Goal: Task Accomplishment & Management: Complete application form

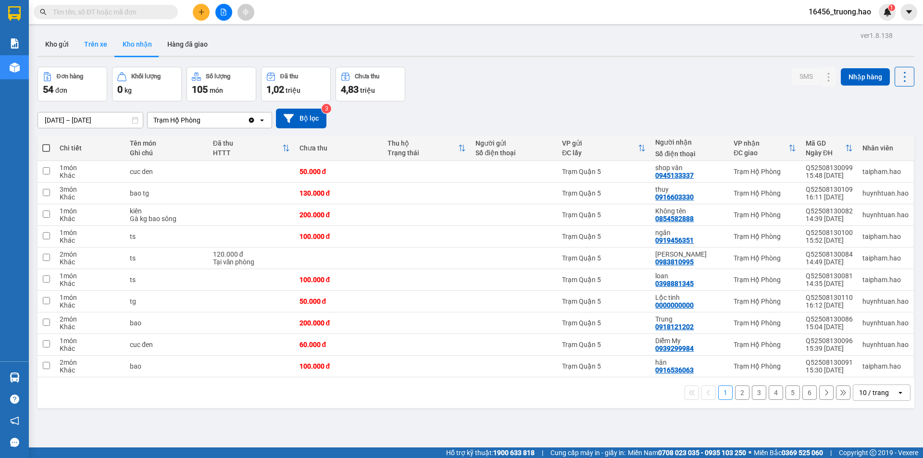
click at [94, 49] on button "Trên xe" at bounding box center [95, 44] width 38 height 23
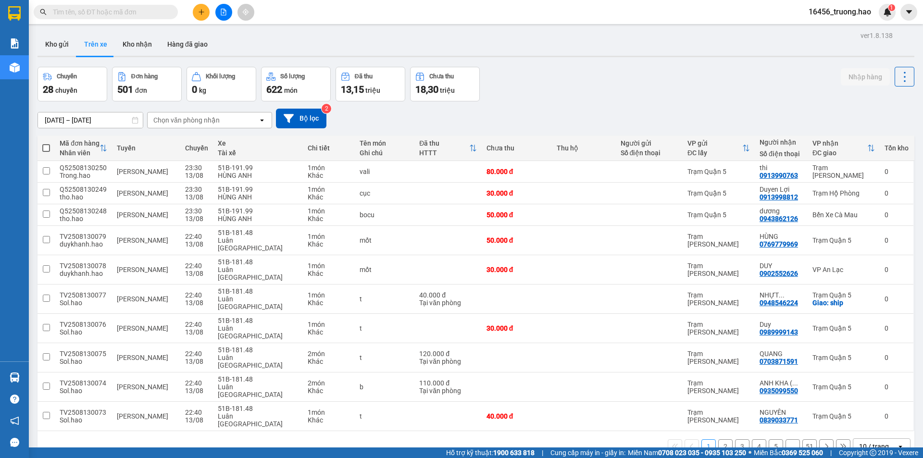
click at [205, 121] on div "Chọn văn phòng nhận" at bounding box center [186, 120] width 66 height 10
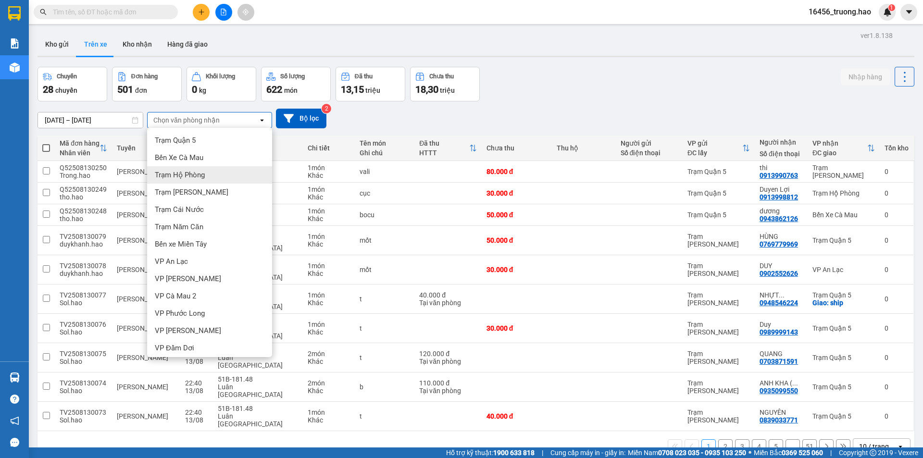
click at [198, 173] on span "Trạm Hộ Phòng" at bounding box center [180, 175] width 50 height 10
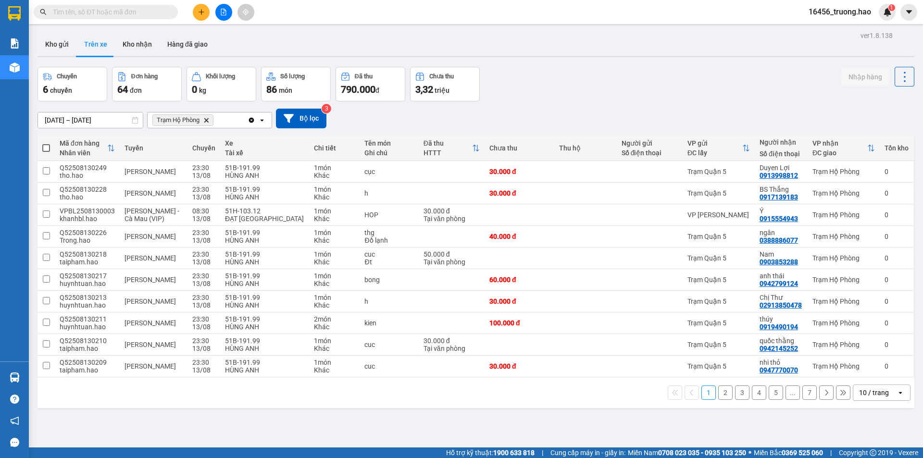
click at [875, 384] on div "10 / trang open" at bounding box center [882, 392] width 58 height 16
click at [873, 372] on span "100 / trang" at bounding box center [870, 372] width 35 height 10
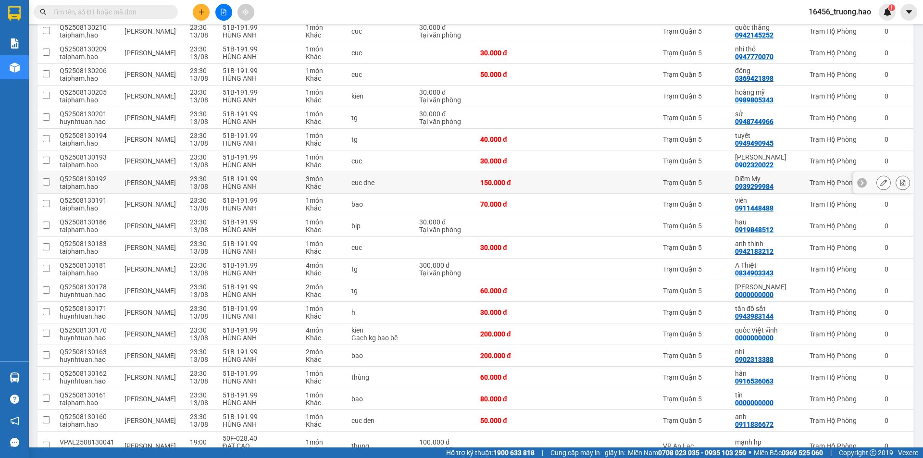
scroll to position [327, 0]
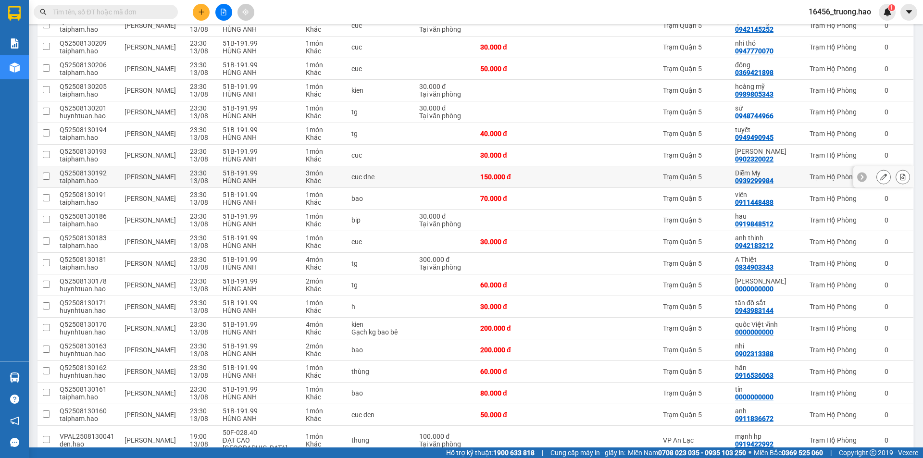
click at [497, 166] on td "150.000 đ" at bounding box center [507, 177] width 65 height 22
checkbox input "true"
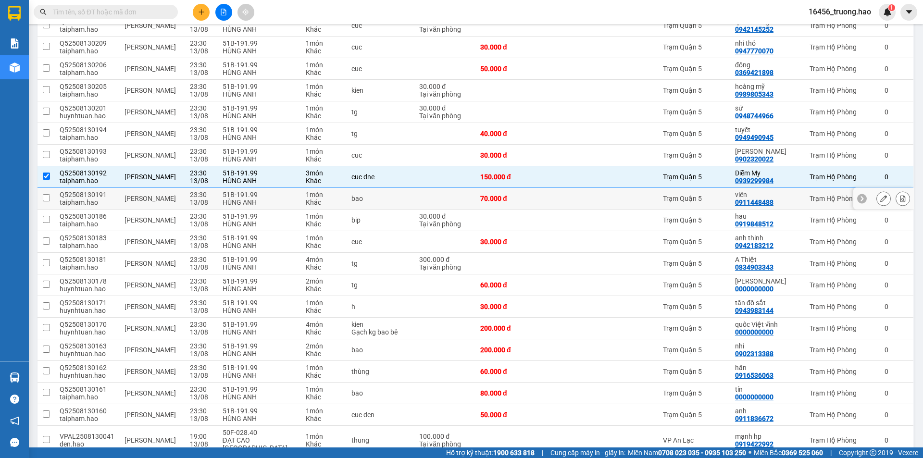
click at [521, 195] on div "70.000 đ" at bounding box center [507, 199] width 55 height 8
checkbox input "true"
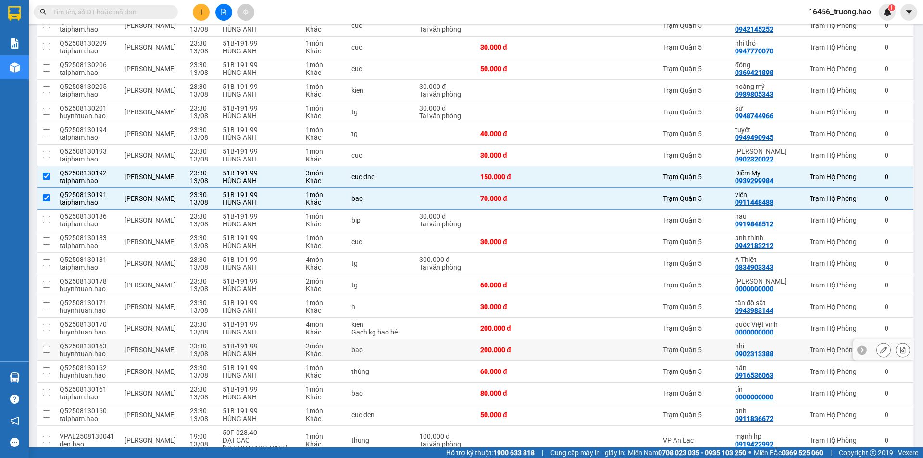
click at [508, 346] on div "200.000 đ" at bounding box center [507, 350] width 55 height 8
checkbox input "true"
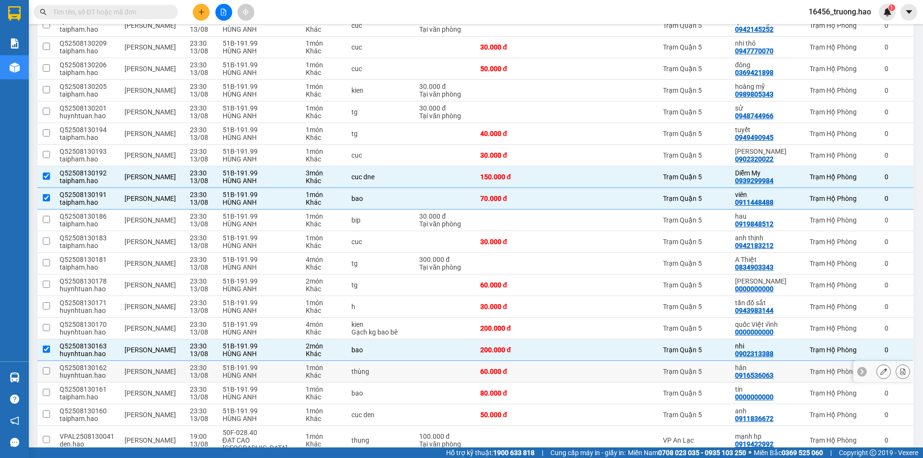
click at [501, 368] on div "60.000 đ" at bounding box center [507, 372] width 55 height 8
checkbox input "true"
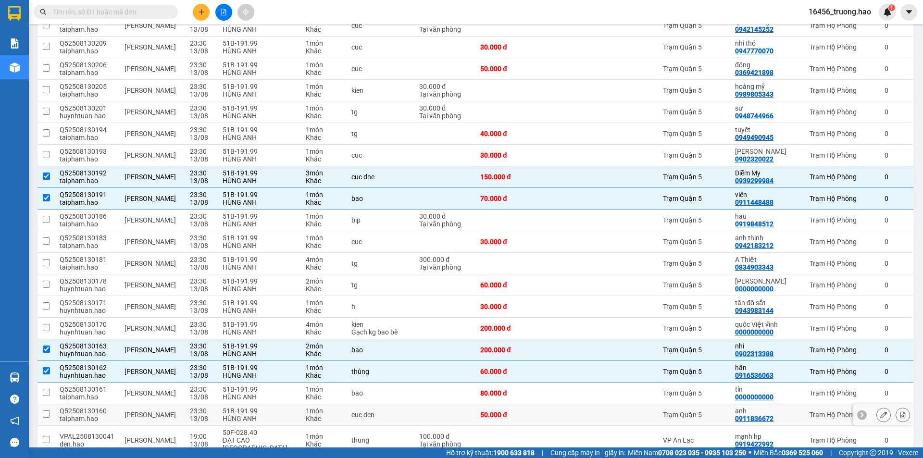
click at [508, 411] on div "50.000 đ" at bounding box center [507, 415] width 55 height 8
checkbox input "true"
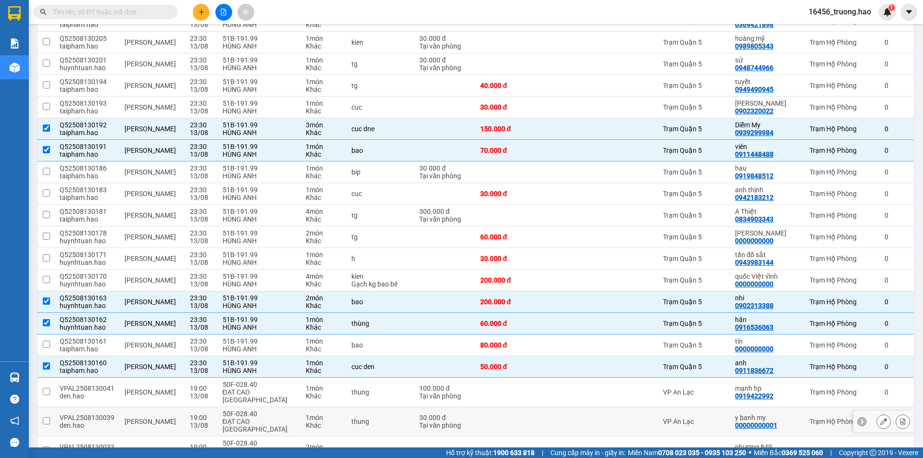
scroll to position [423, 0]
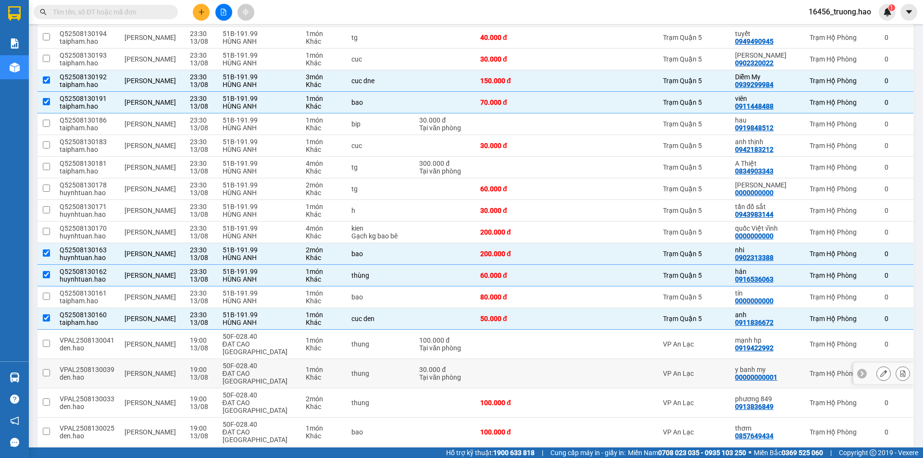
click at [507, 359] on td at bounding box center [507, 373] width 65 height 29
checkbox input "true"
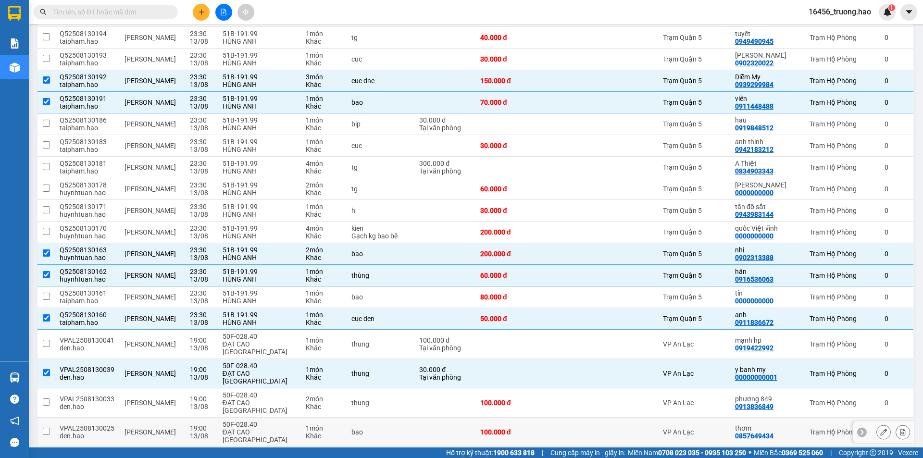
click at [487, 428] on div "100.000 đ" at bounding box center [507, 432] width 55 height 8
checkbox input "true"
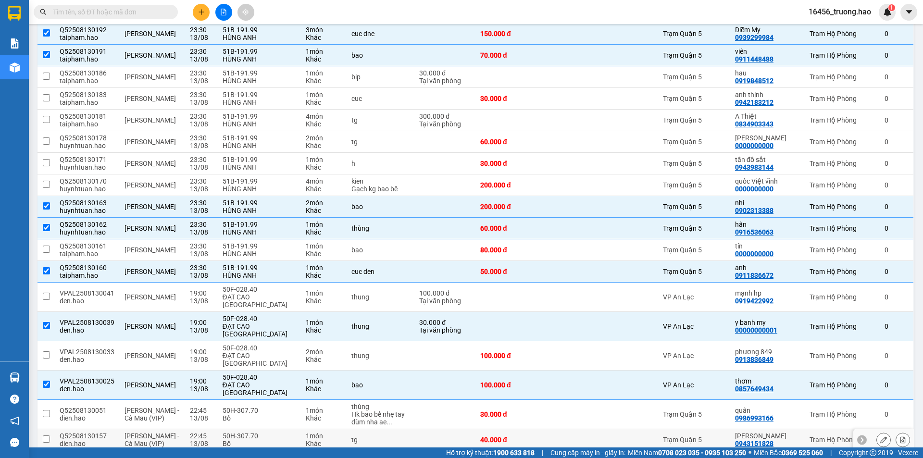
scroll to position [471, 0]
click at [504, 435] on div "40.000 đ" at bounding box center [507, 439] width 55 height 8
checkbox input "true"
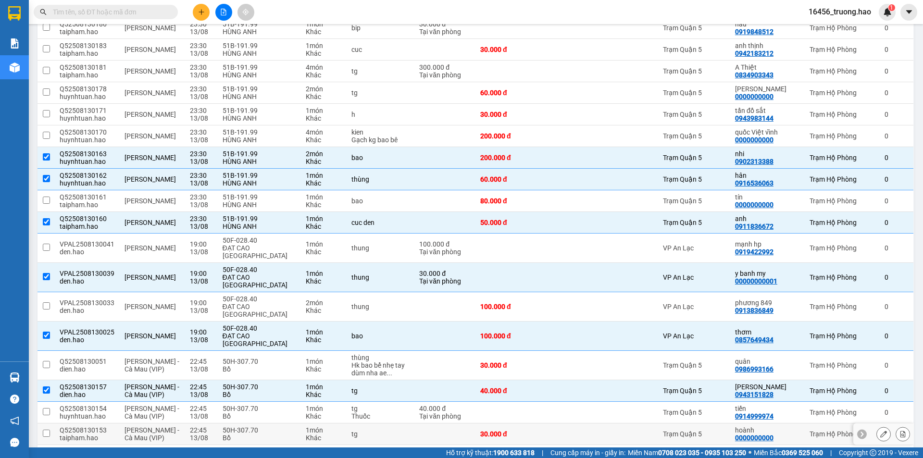
scroll to position [567, 0]
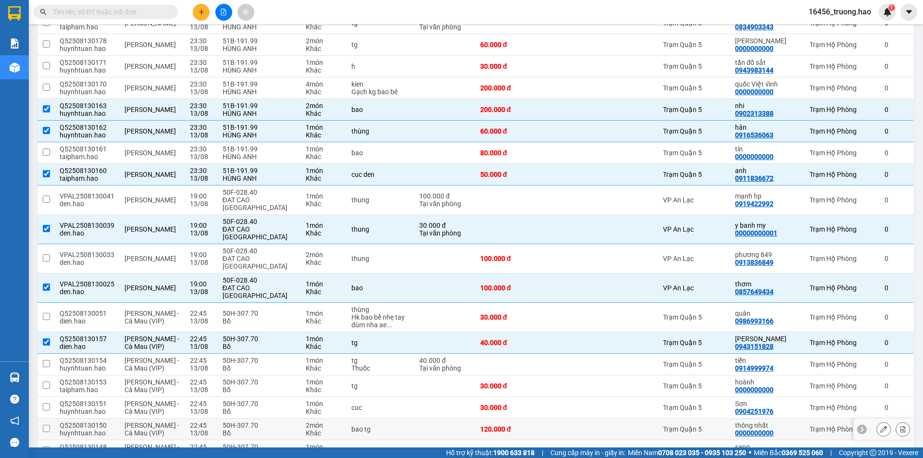
click at [508, 425] on div "120.000 đ" at bounding box center [507, 429] width 55 height 8
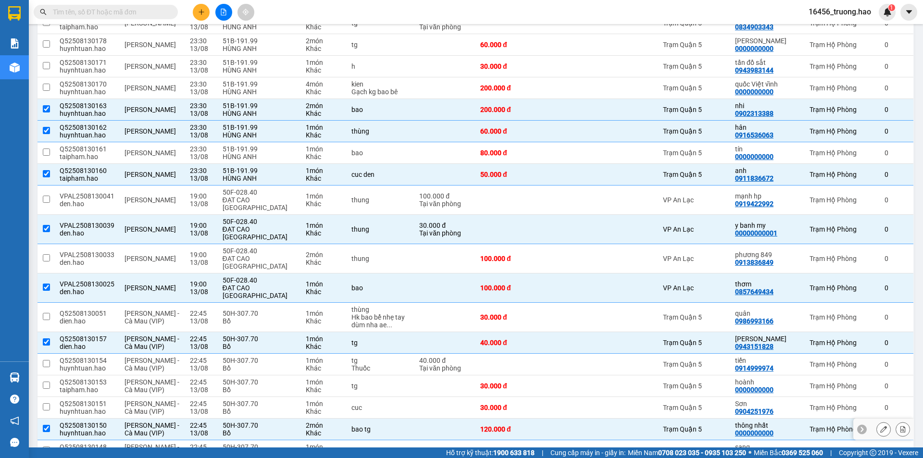
click at [508, 425] on div "120.000 đ" at bounding box center [507, 429] width 55 height 8
checkbox input "false"
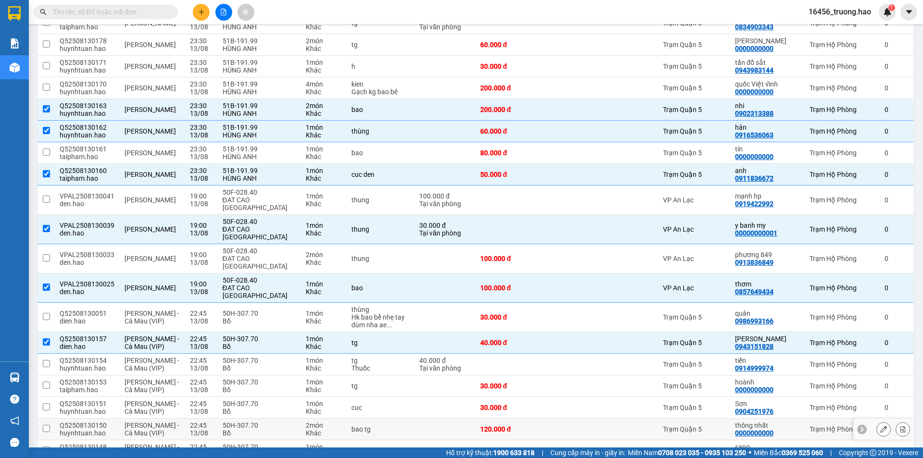
scroll to position [615, 0]
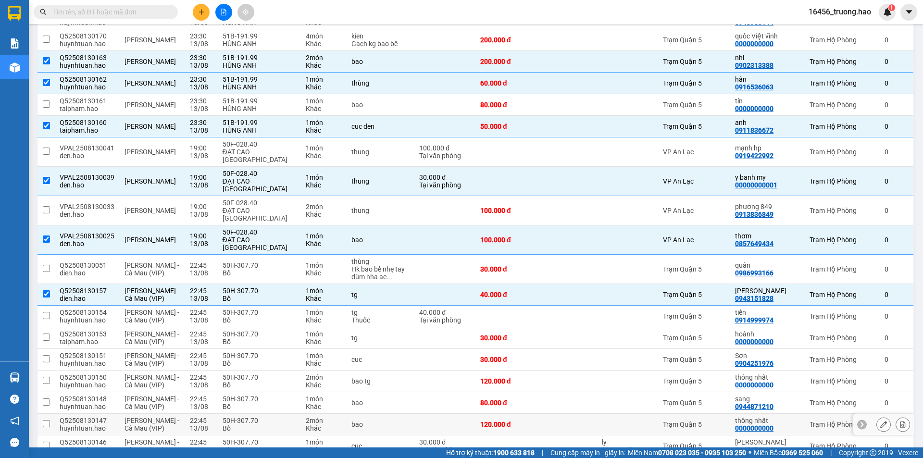
click at [508, 421] on div "120.000 đ" at bounding box center [507, 425] width 55 height 8
checkbox input "true"
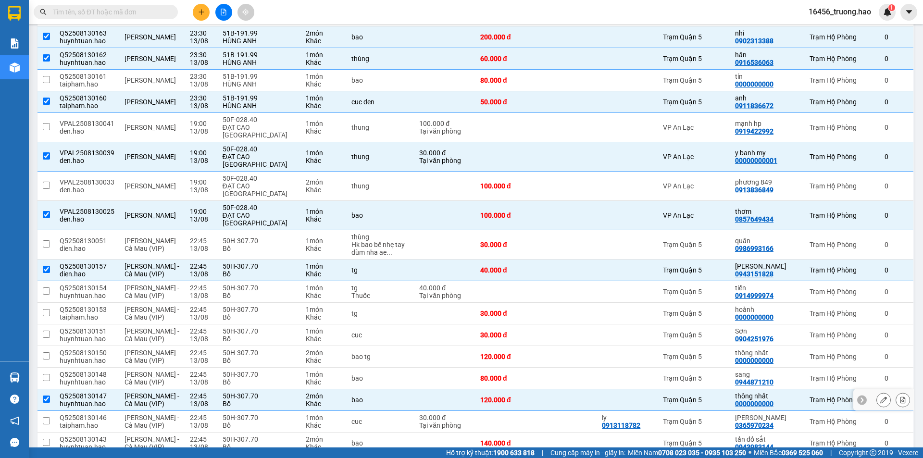
scroll to position [663, 0]
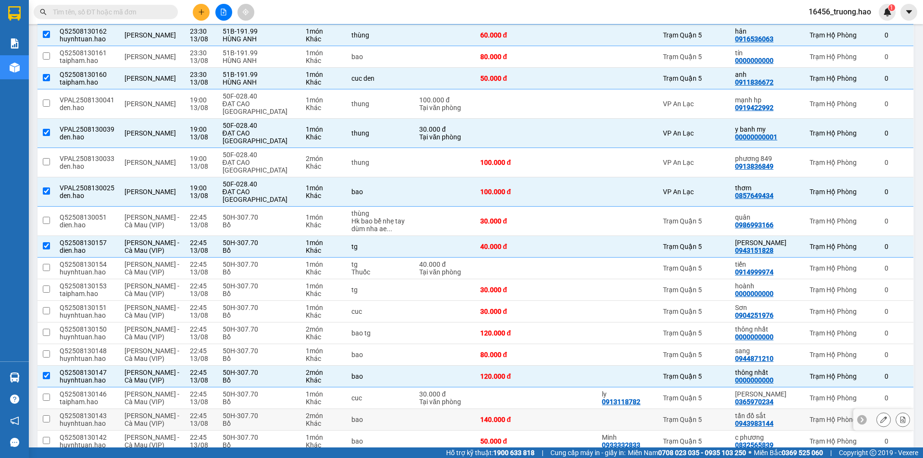
click at [508, 409] on td "140.000 đ" at bounding box center [507, 420] width 65 height 22
checkbox input "true"
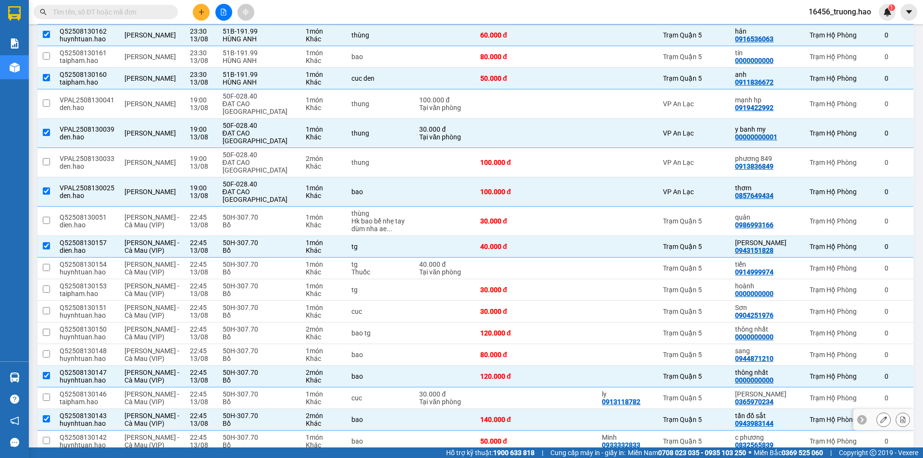
scroll to position [711, 0]
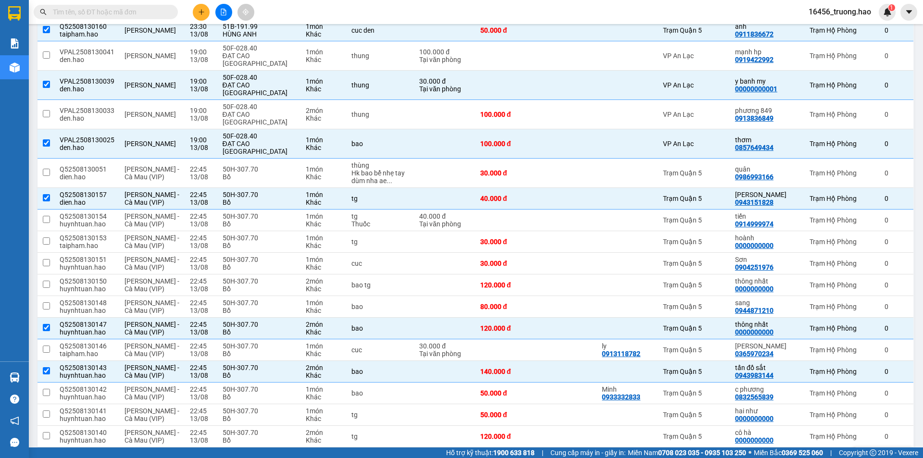
click at [500, 454] on div "50.000 đ" at bounding box center [507, 458] width 55 height 8
checkbox input "true"
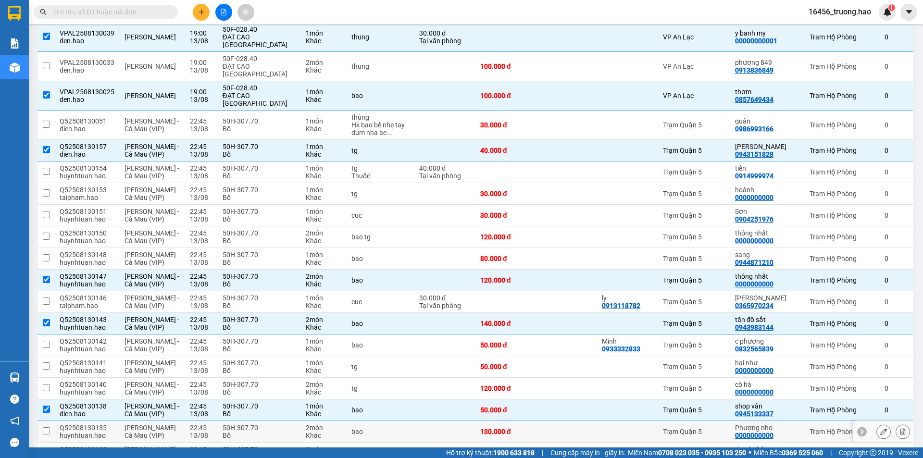
click at [511, 428] on div "130.000 đ" at bounding box center [507, 432] width 55 height 8
checkbox input "true"
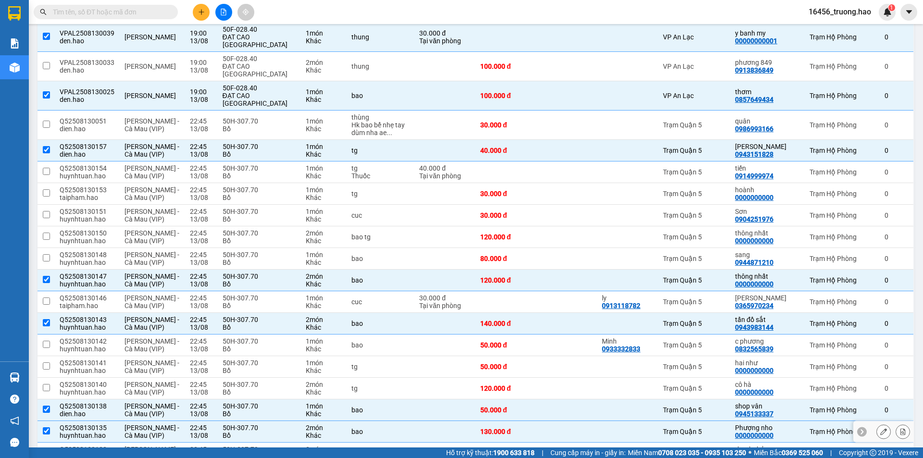
scroll to position [807, 0]
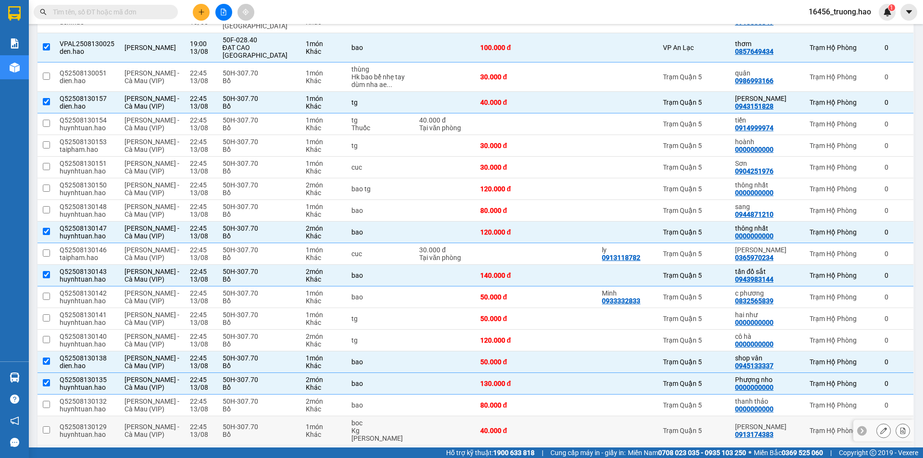
click at [511, 427] on div "40.000 đ" at bounding box center [507, 431] width 55 height 8
checkbox input "true"
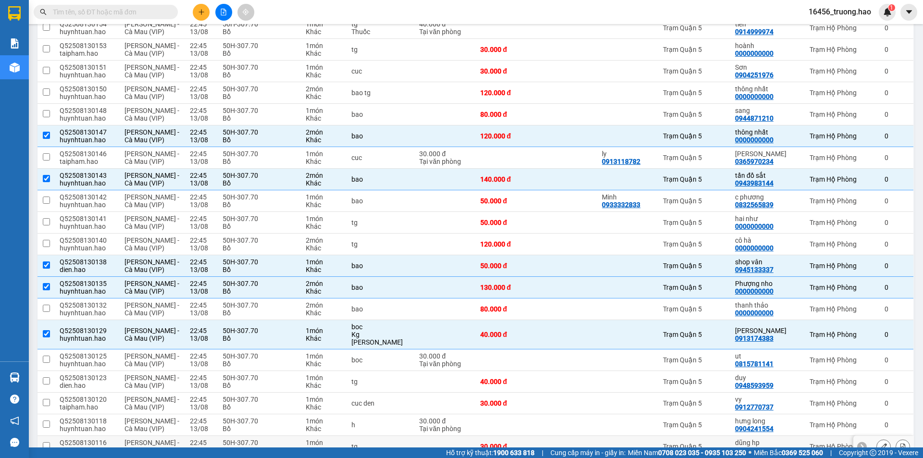
scroll to position [952, 0]
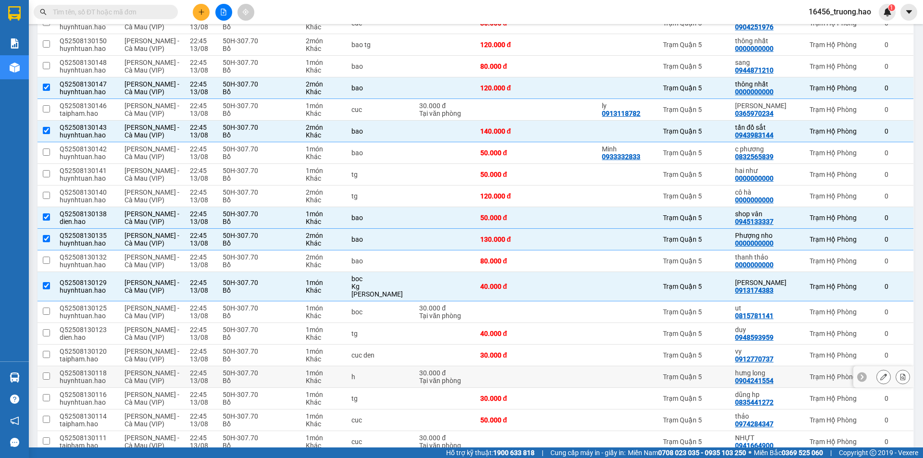
click at [525, 366] on td at bounding box center [507, 377] width 65 height 22
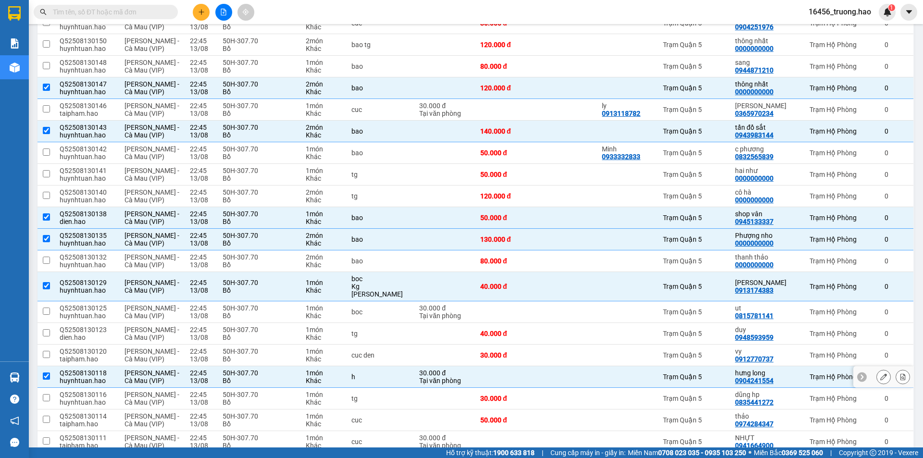
click at [528, 366] on td at bounding box center [507, 377] width 65 height 22
checkbox input "false"
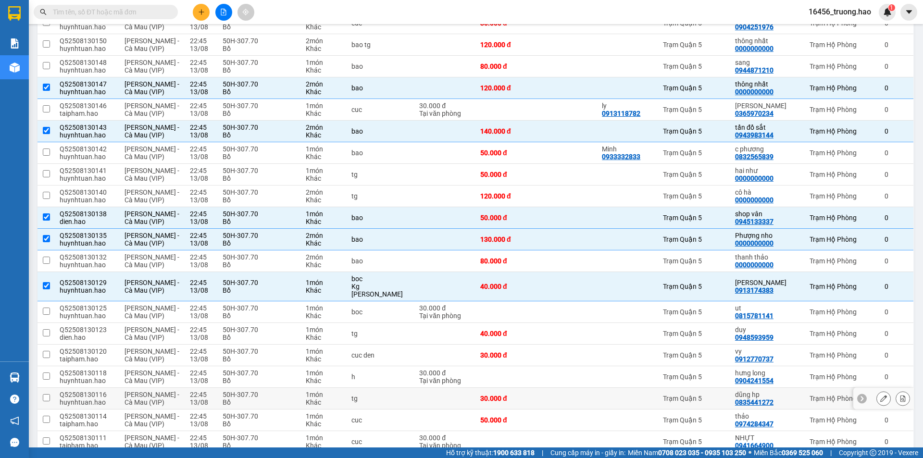
click at [527, 395] on div "30.000 đ" at bounding box center [507, 399] width 55 height 8
checkbox input "true"
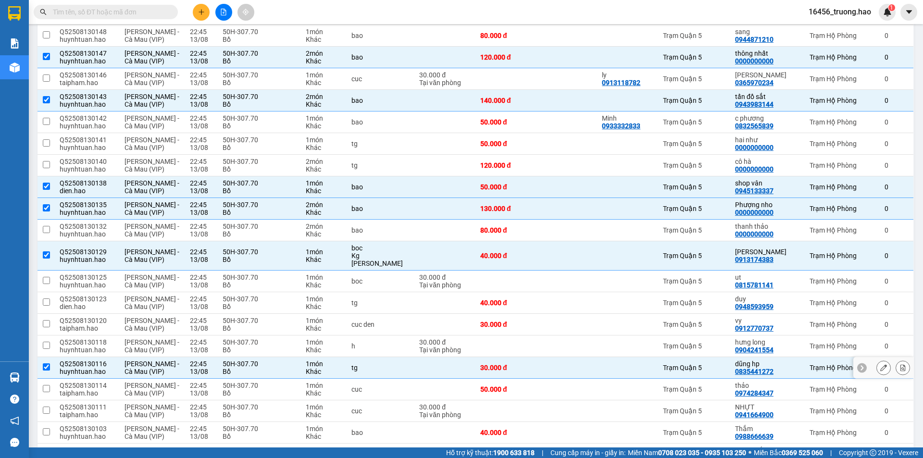
scroll to position [1000, 0]
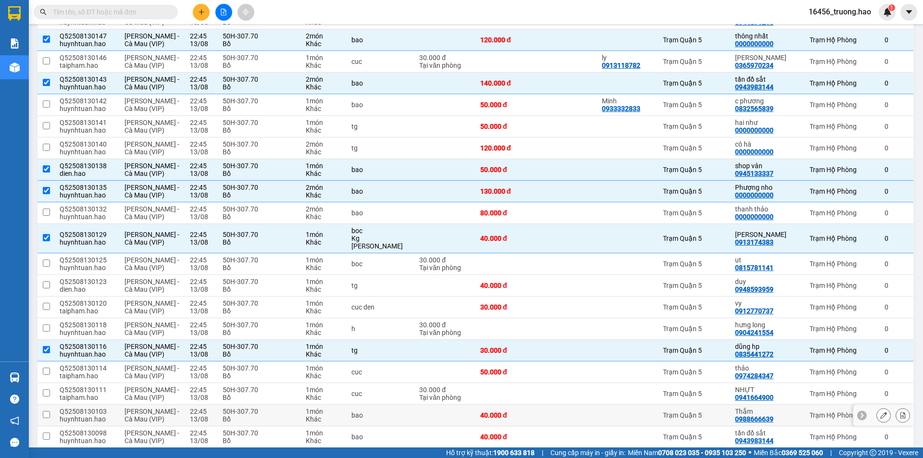
click at [502, 411] on div "40.000 đ" at bounding box center [507, 415] width 55 height 8
checkbox input "true"
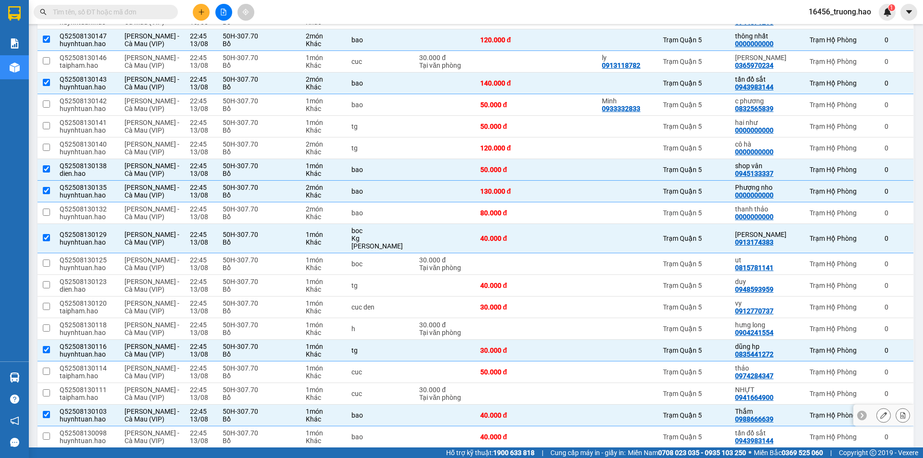
scroll to position [1048, 0]
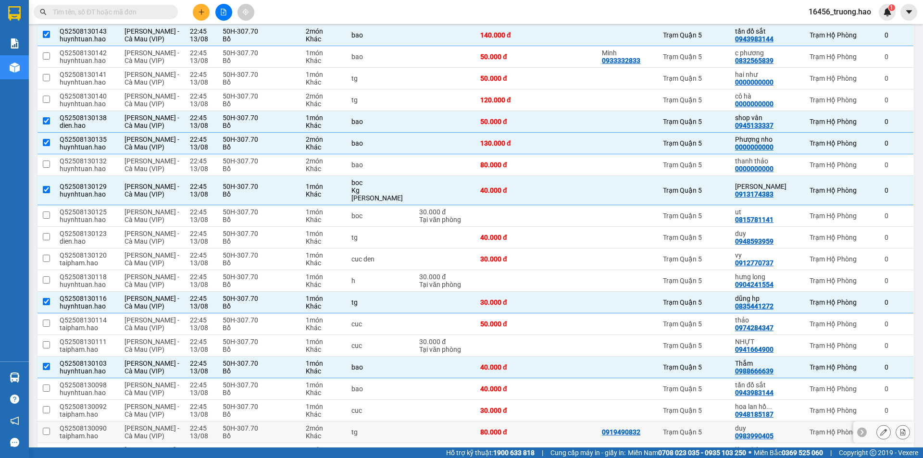
click at [502, 421] on td "80.000 đ" at bounding box center [507, 432] width 65 height 22
checkbox input "true"
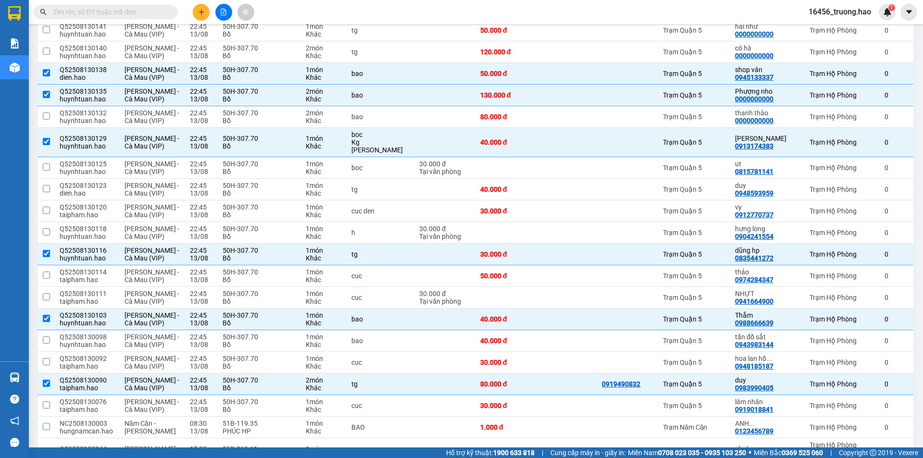
scroll to position [0, 0]
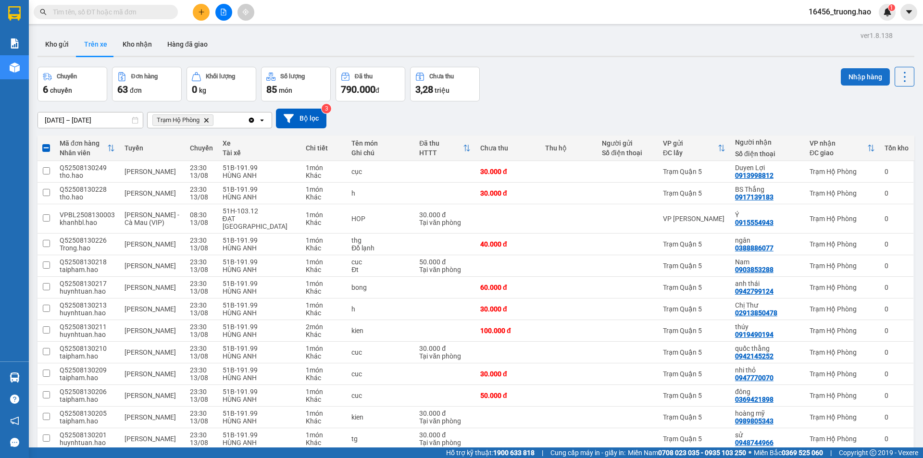
click at [859, 76] on button "Nhập hàng" at bounding box center [865, 76] width 49 height 17
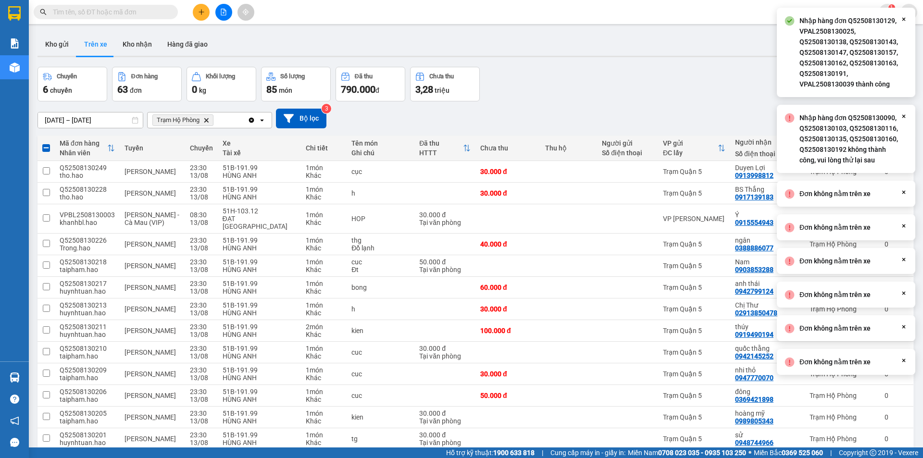
checkbox input "false"
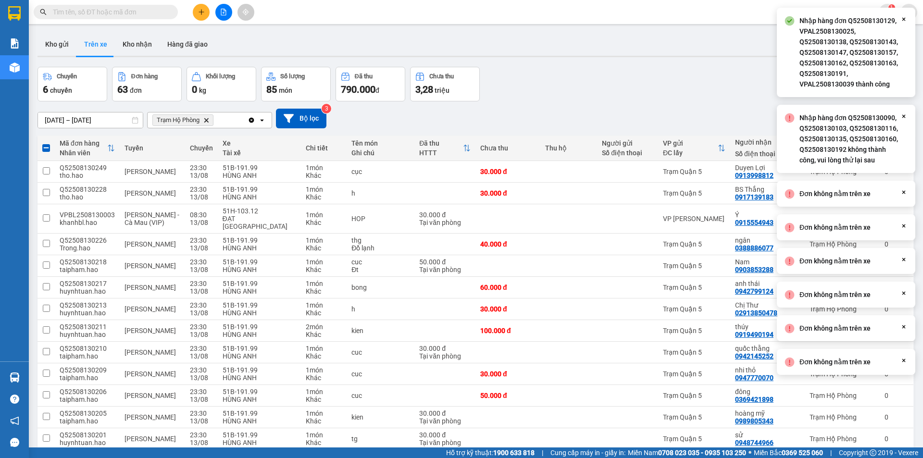
checkbox input "false"
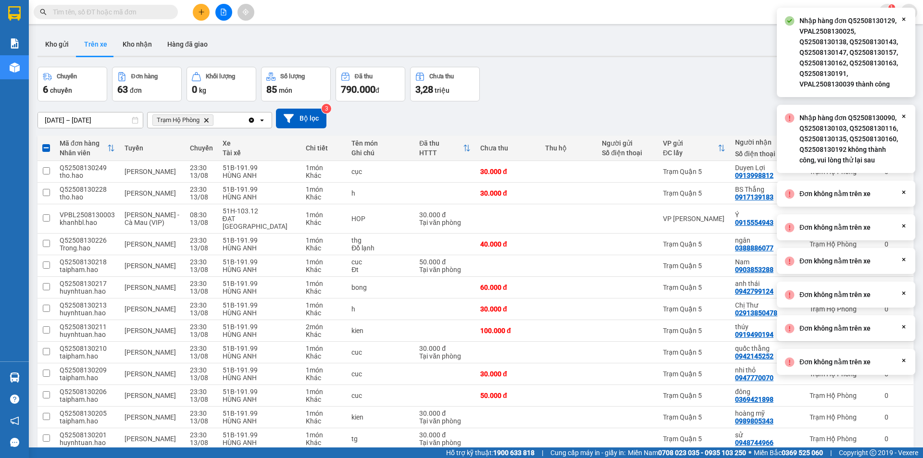
checkbox input "false"
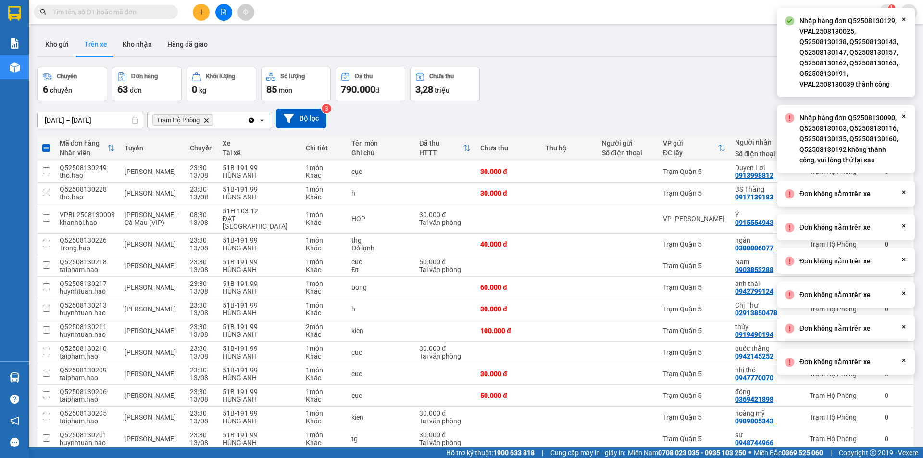
checkbox input "false"
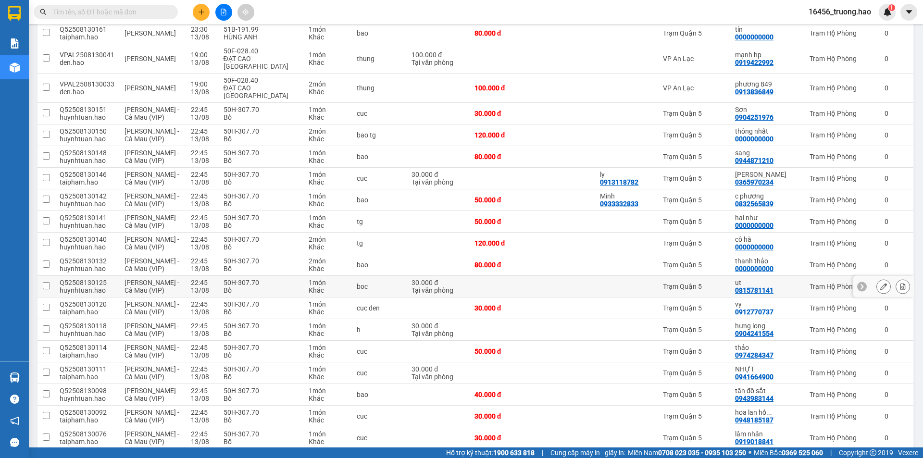
scroll to position [677, 0]
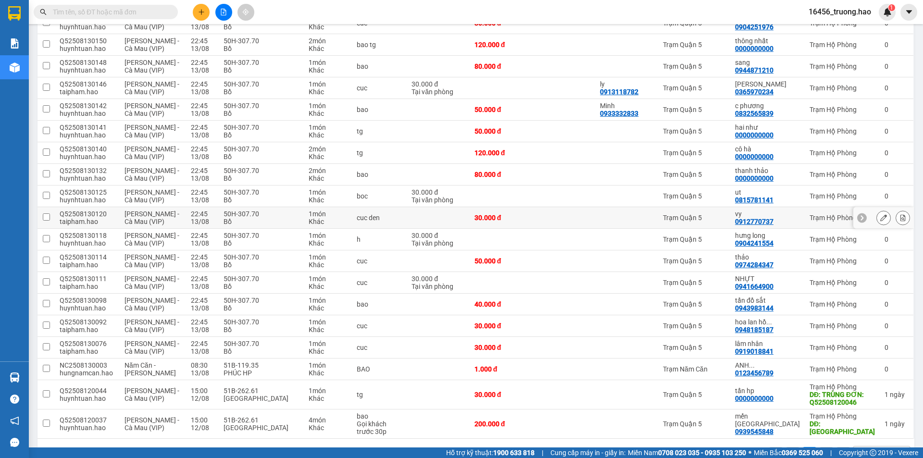
click at [658, 207] on td at bounding box center [626, 218] width 63 height 22
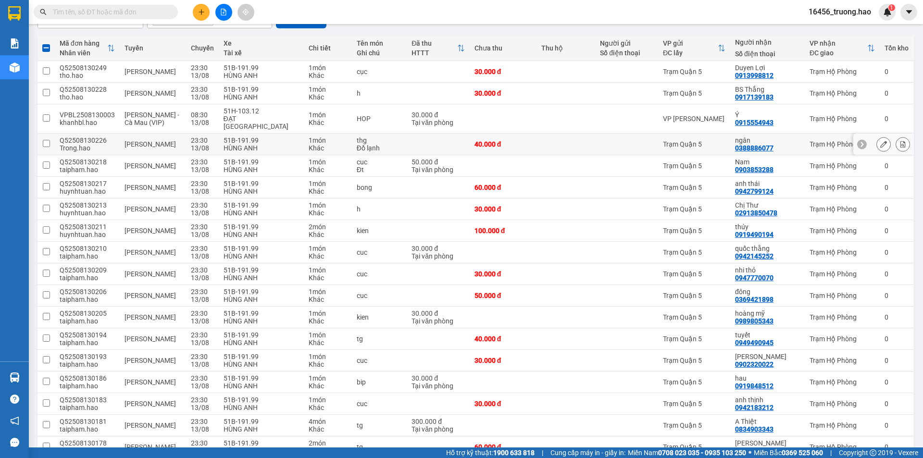
scroll to position [0, 0]
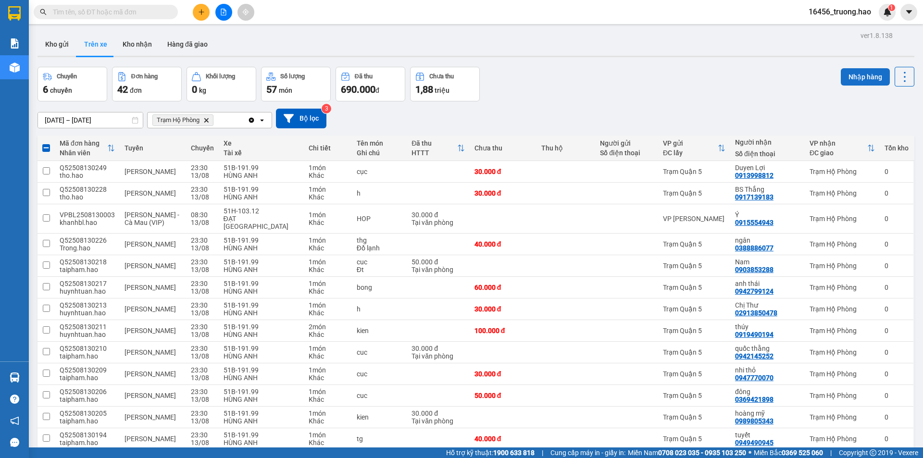
click at [859, 79] on button "Nhập hàng" at bounding box center [865, 76] width 49 height 17
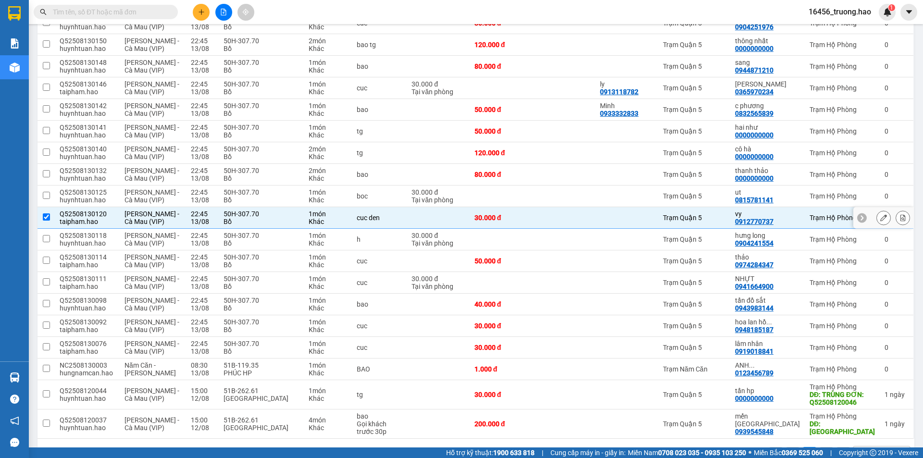
click at [536, 207] on td "30.000 đ" at bounding box center [503, 218] width 67 height 22
checkbox input "false"
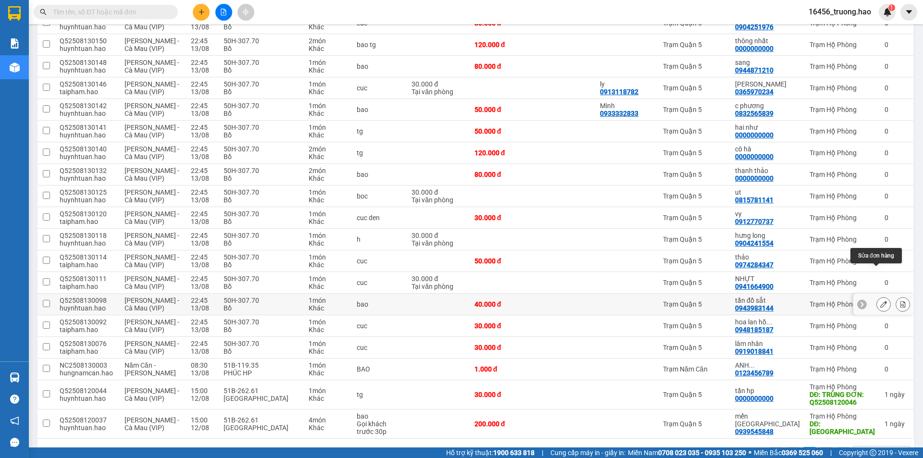
click at [880, 301] on icon at bounding box center [883, 304] width 7 height 7
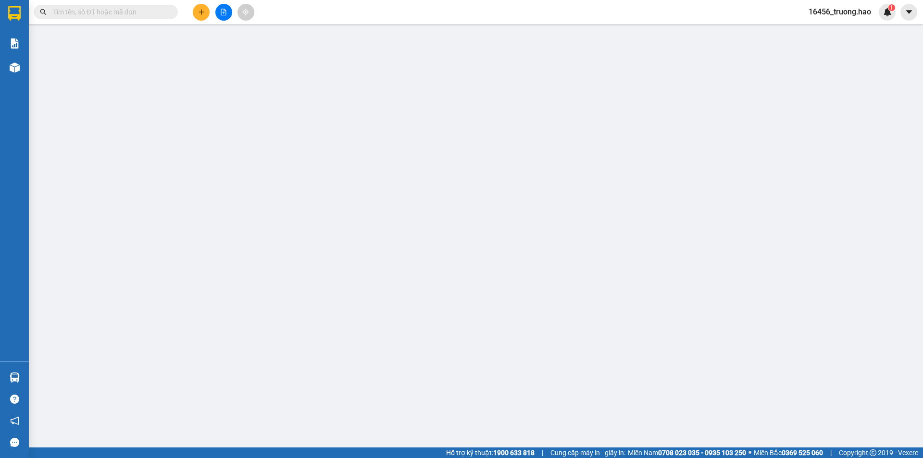
type input "0943983144"
type input "tấn đồ sắt"
type input "40.000"
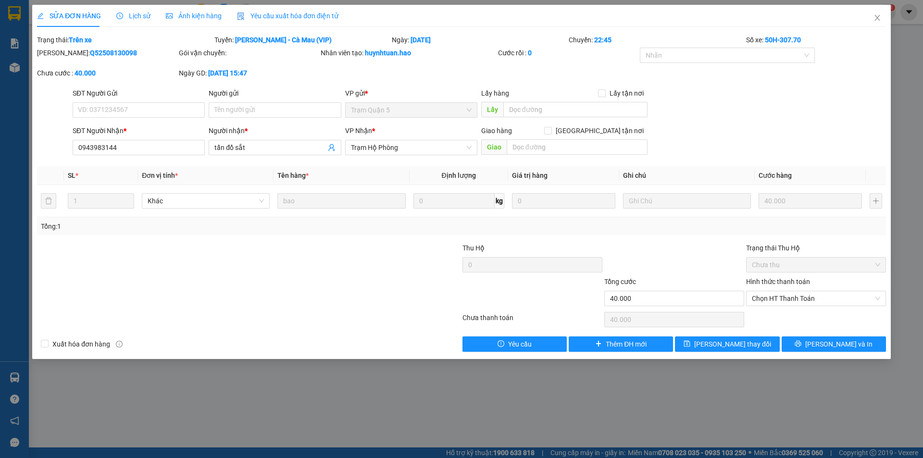
click at [174, 18] on span "Ảnh kiện hàng" at bounding box center [194, 16] width 56 height 8
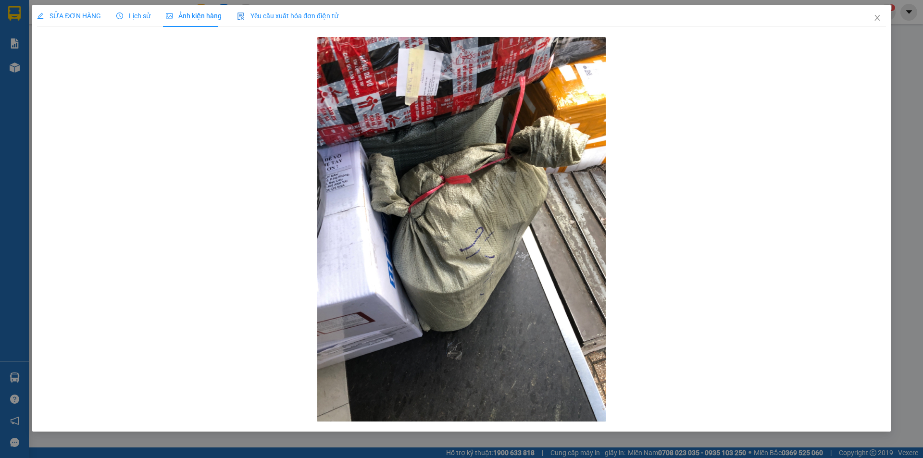
click at [80, 14] on span "SỬA ĐƠN HÀNG" at bounding box center [69, 16] width 64 height 8
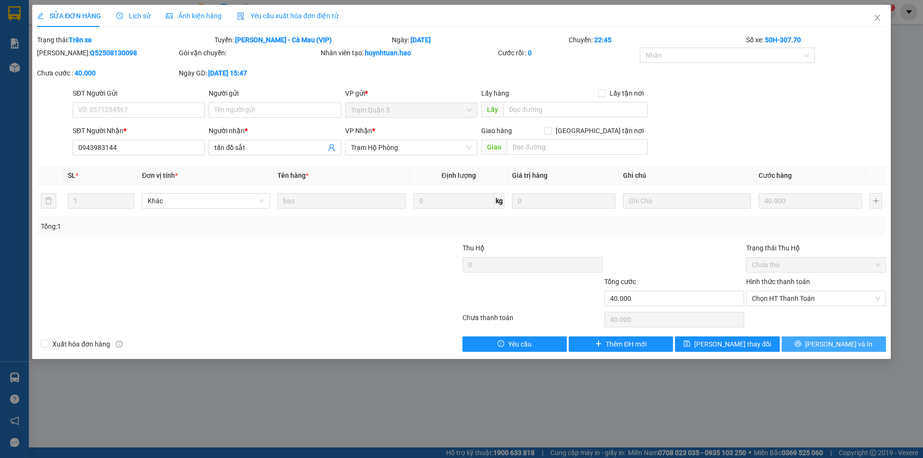
click at [838, 342] on span "[PERSON_NAME] và In" at bounding box center [838, 344] width 67 height 11
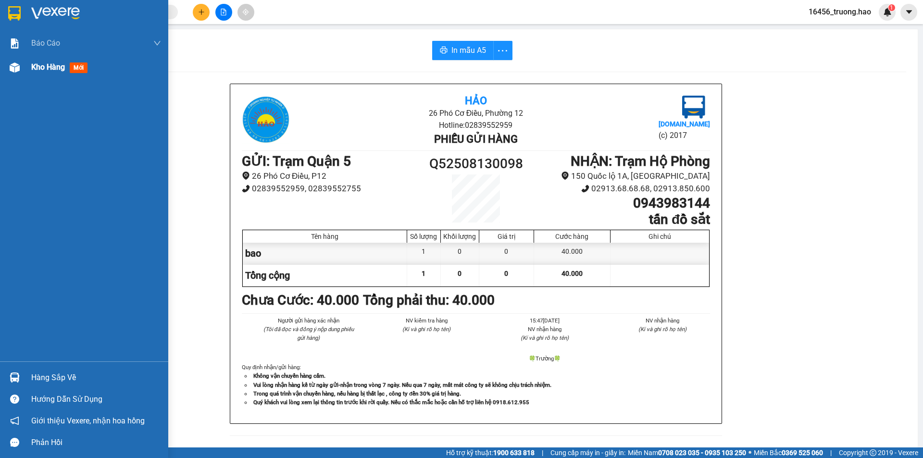
click at [21, 67] on div at bounding box center [14, 67] width 17 height 17
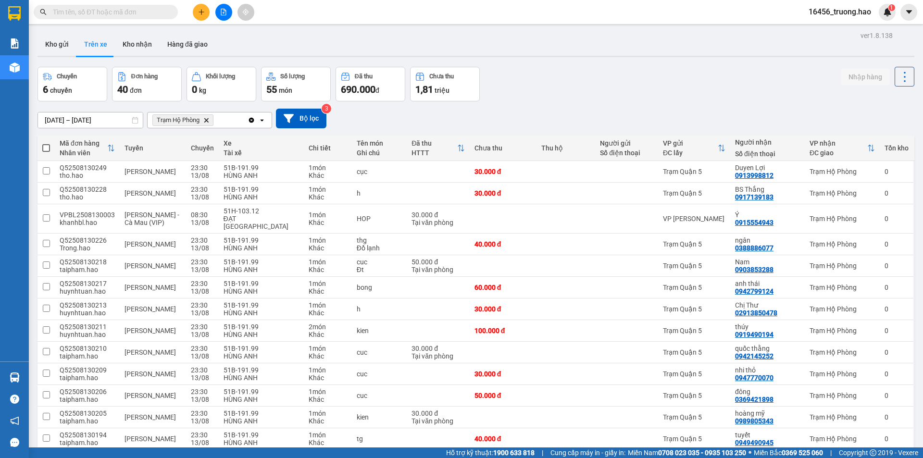
scroll to position [633, 0]
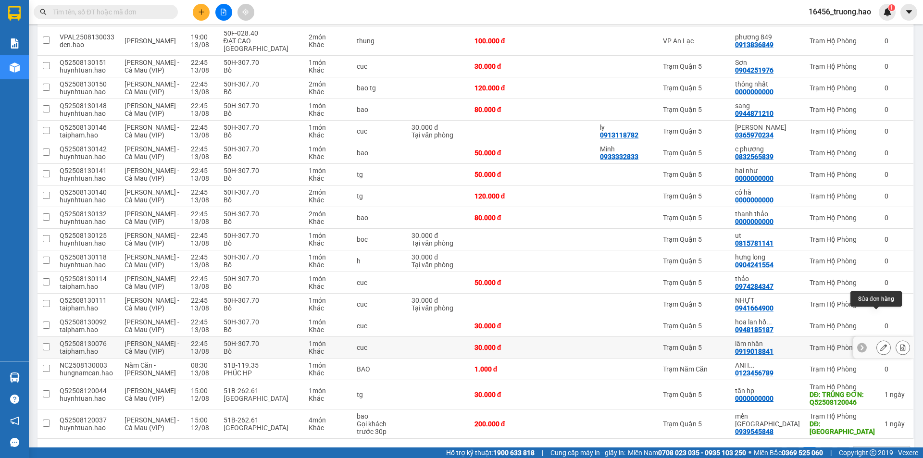
click at [880, 344] on icon at bounding box center [883, 347] width 7 height 7
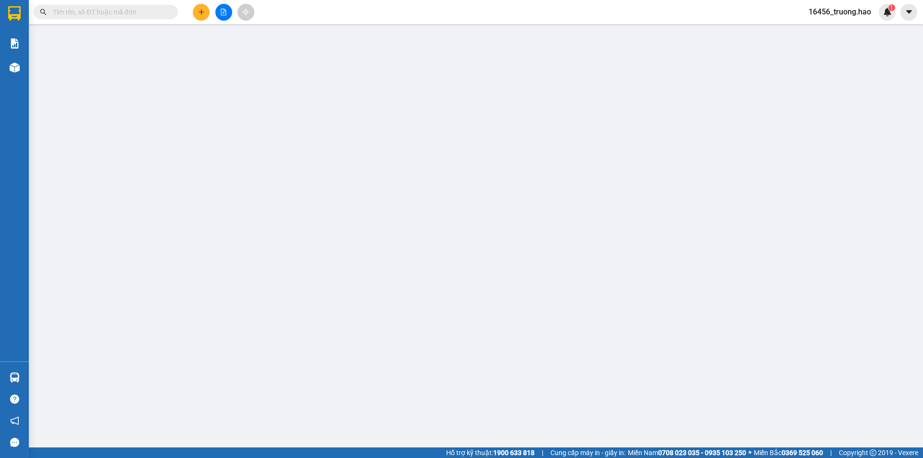
type input "0919018841"
type input "lâm nhân"
type input "30.000"
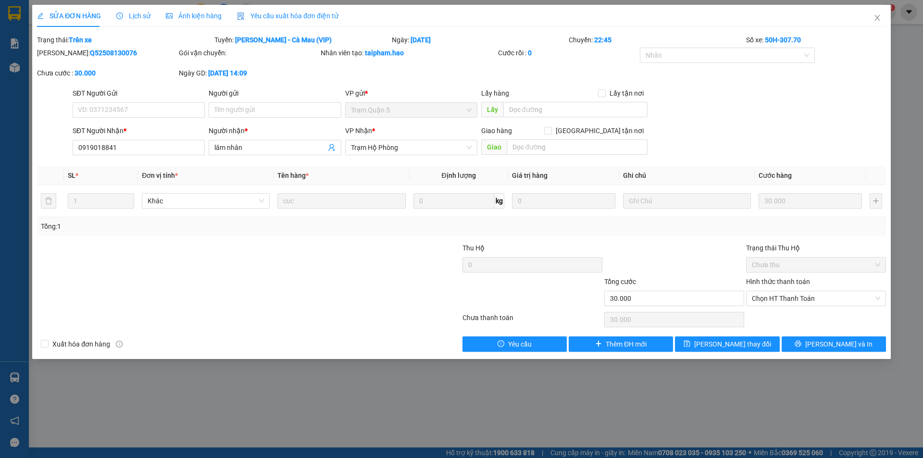
click at [192, 18] on span "Ảnh kiện hàng" at bounding box center [194, 16] width 56 height 8
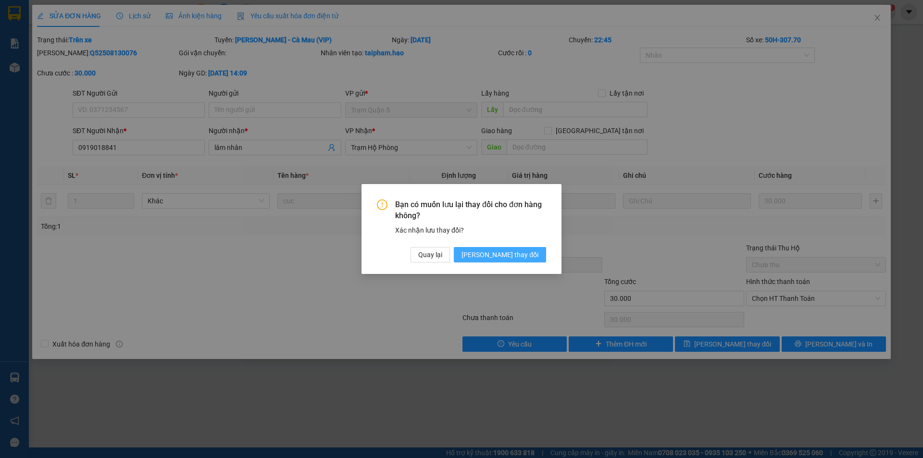
click at [506, 262] on button "[PERSON_NAME] thay đổi" at bounding box center [500, 254] width 92 height 15
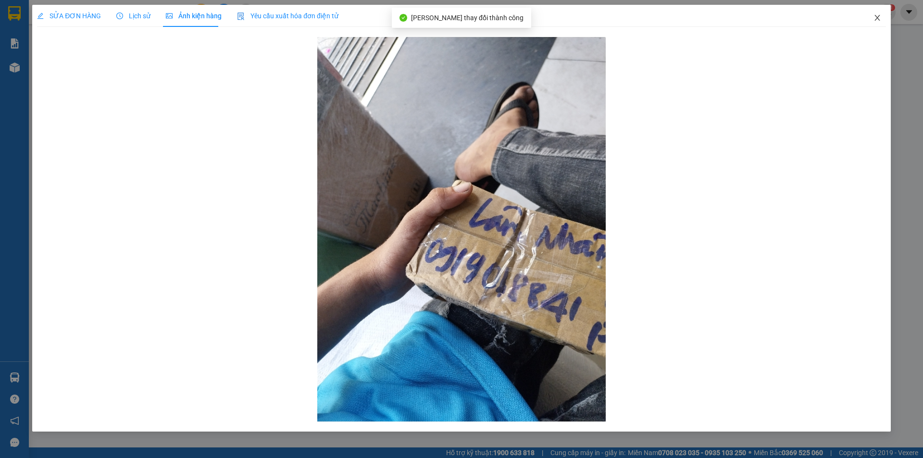
click at [876, 15] on icon "close" at bounding box center [877, 18] width 8 height 8
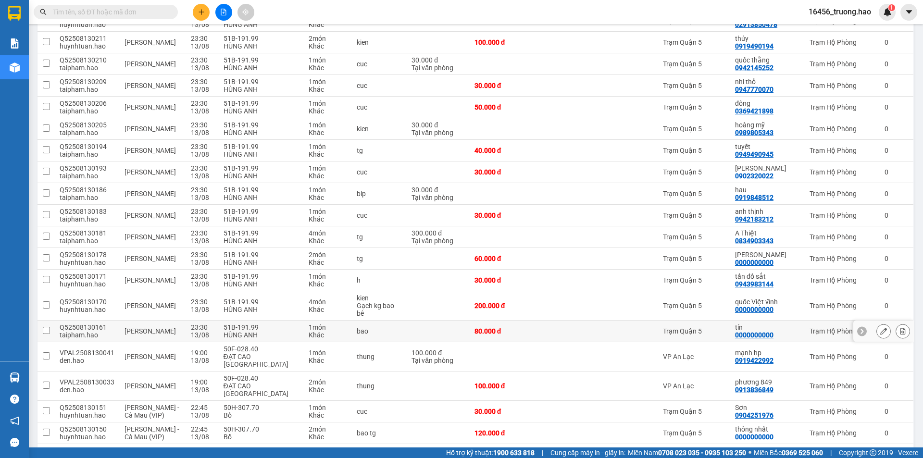
scroll to position [336, 0]
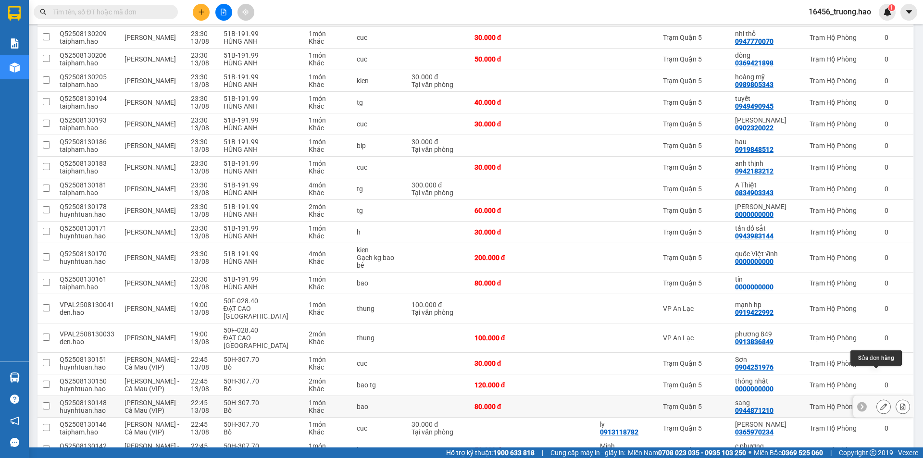
click at [880, 403] on icon at bounding box center [883, 406] width 7 height 7
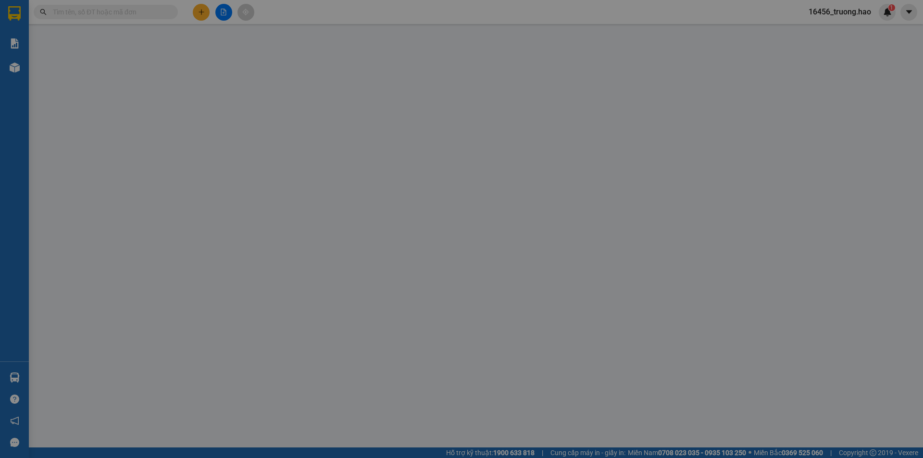
type input "0944871210"
type input "sang"
type input "80.000"
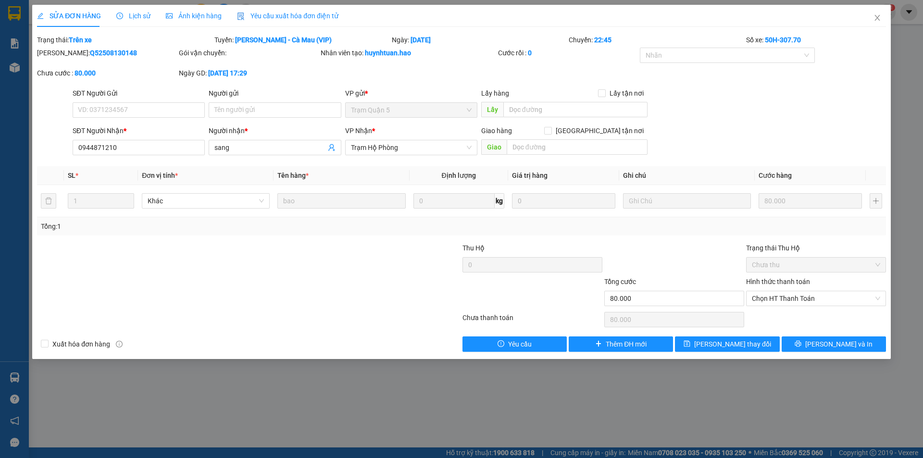
click at [193, 15] on span "Ảnh kiện hàng" at bounding box center [194, 16] width 56 height 8
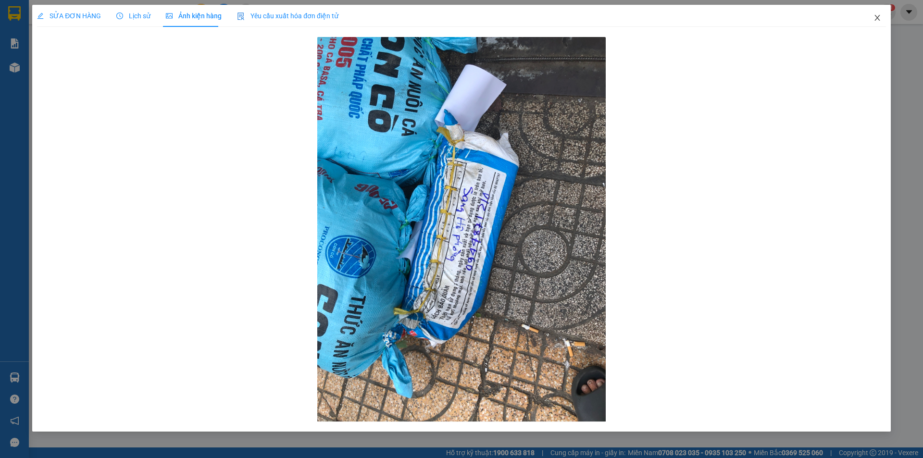
click at [877, 16] on icon "close" at bounding box center [877, 18] width 8 height 8
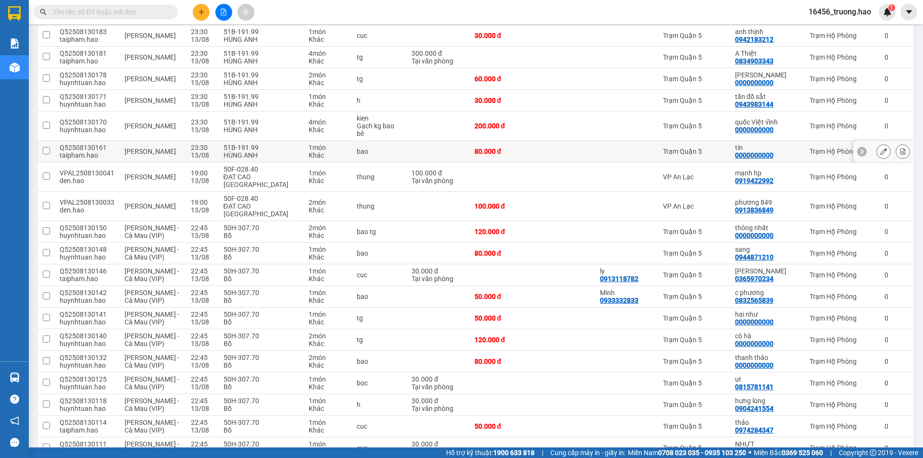
scroll to position [468, 0]
click at [880, 337] on icon at bounding box center [883, 340] width 7 height 7
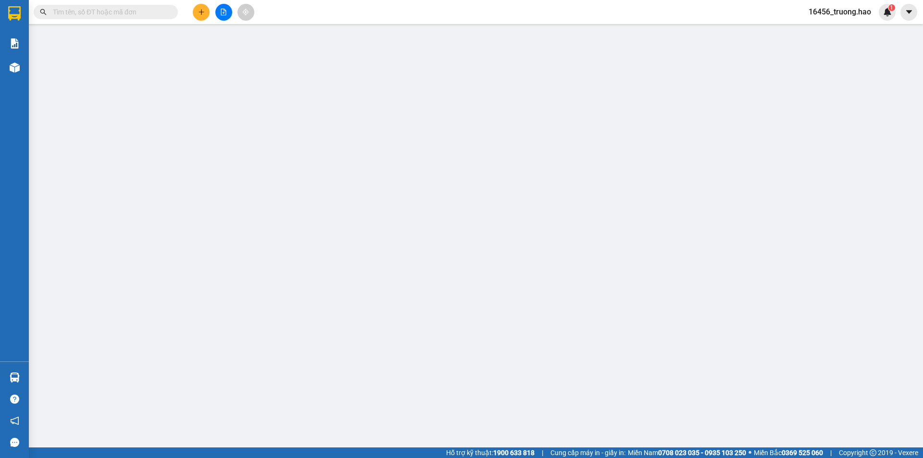
type input "0000000000"
type input "cô hà"
type input "120.000"
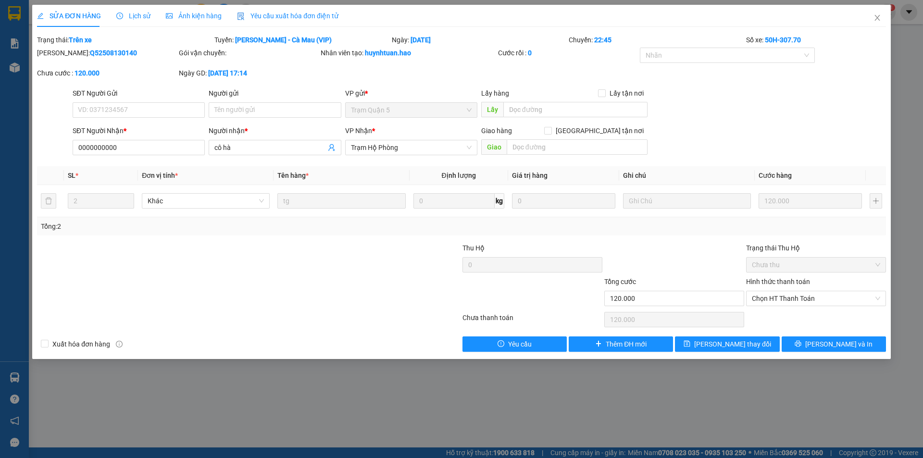
click at [189, 19] on span "Ảnh kiện hàng" at bounding box center [194, 16] width 56 height 8
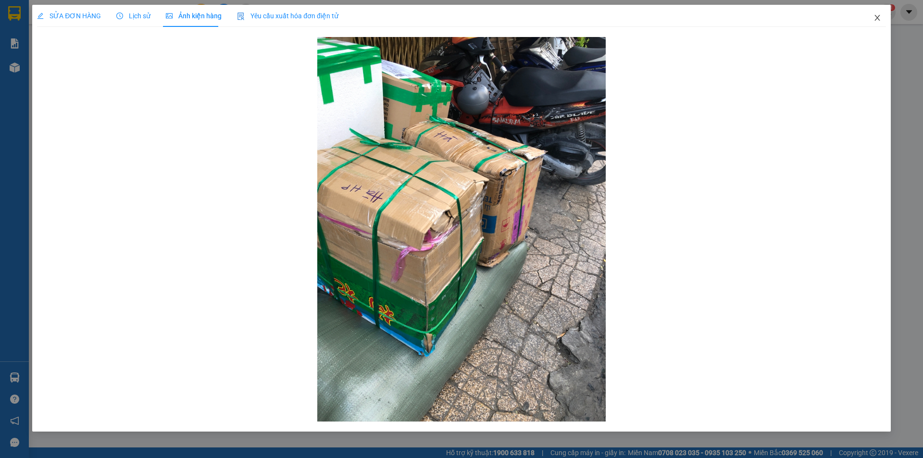
click at [880, 14] on icon "close" at bounding box center [877, 18] width 8 height 8
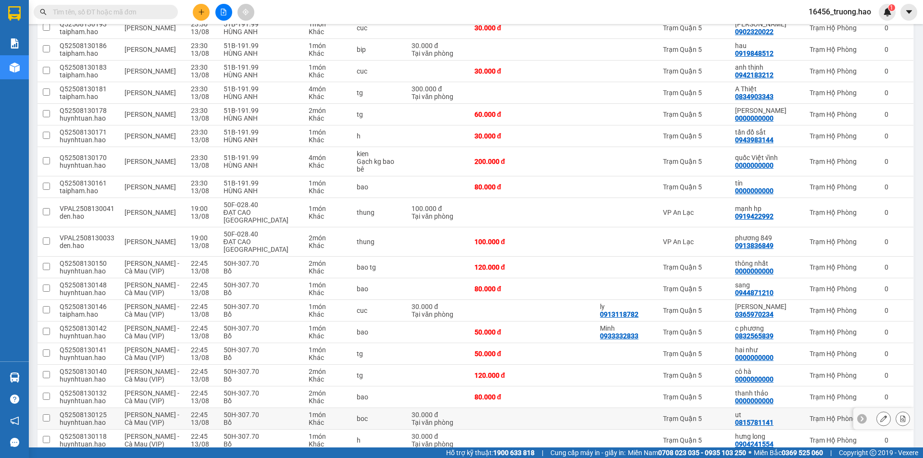
scroll to position [481, 0]
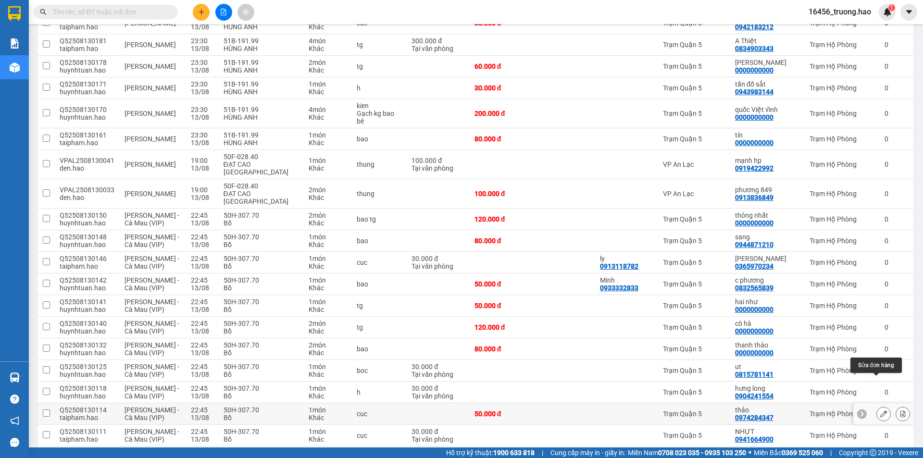
click at [877, 406] on button at bounding box center [883, 414] width 13 height 17
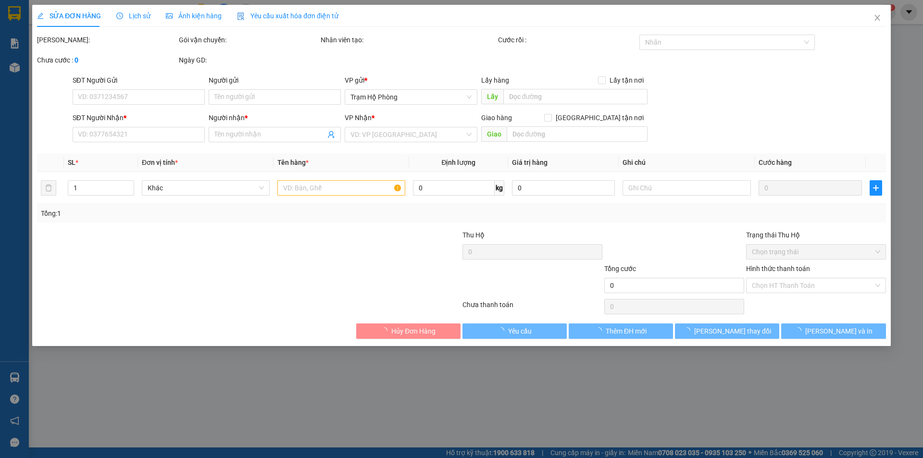
type input "0974284347"
type input "thảo"
type input "50.000"
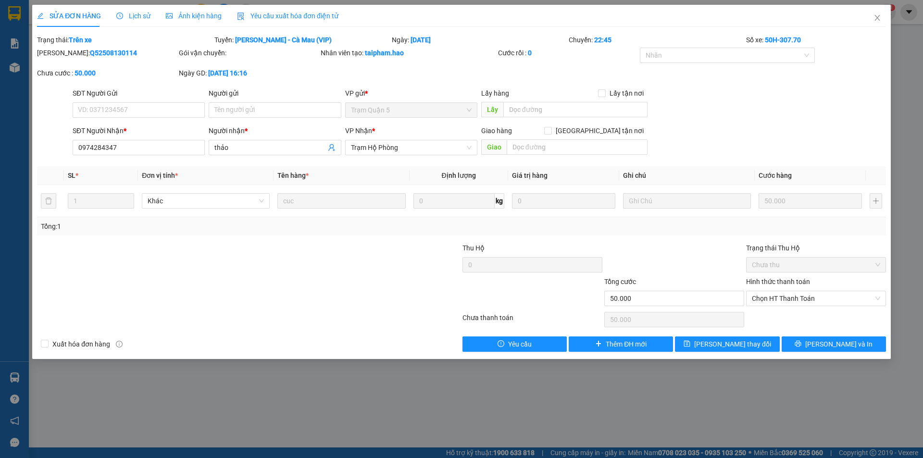
click at [206, 12] on span "Ảnh kiện hàng" at bounding box center [194, 16] width 56 height 8
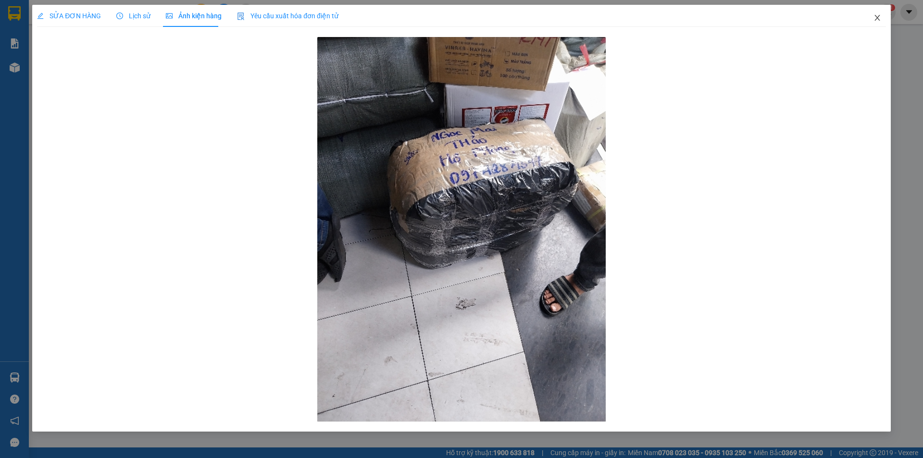
click at [880, 19] on icon "close" at bounding box center [877, 18] width 8 height 8
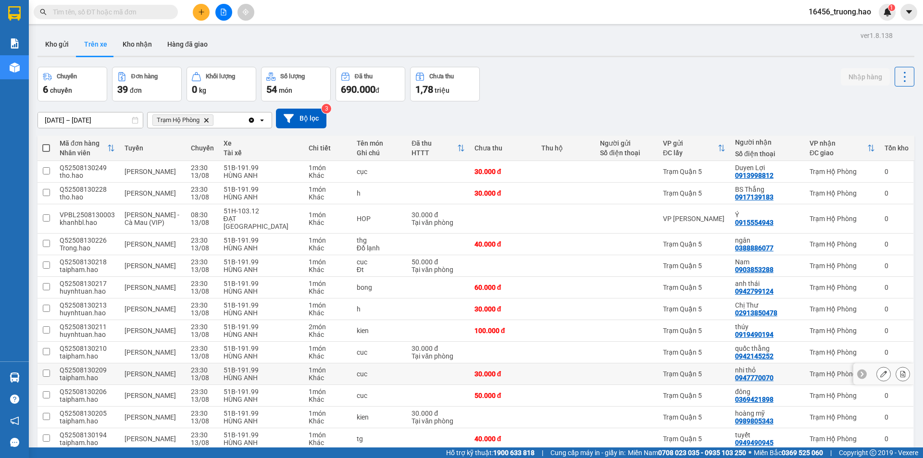
click at [498, 370] on div "30.000 đ" at bounding box center [502, 374] width 57 height 8
checkbox input "true"
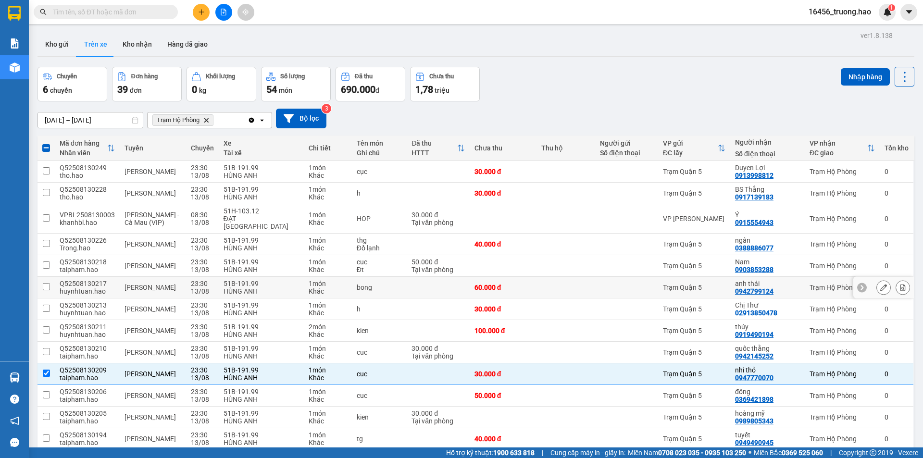
click at [499, 284] on div "60.000 đ" at bounding box center [502, 288] width 57 height 8
checkbox input "true"
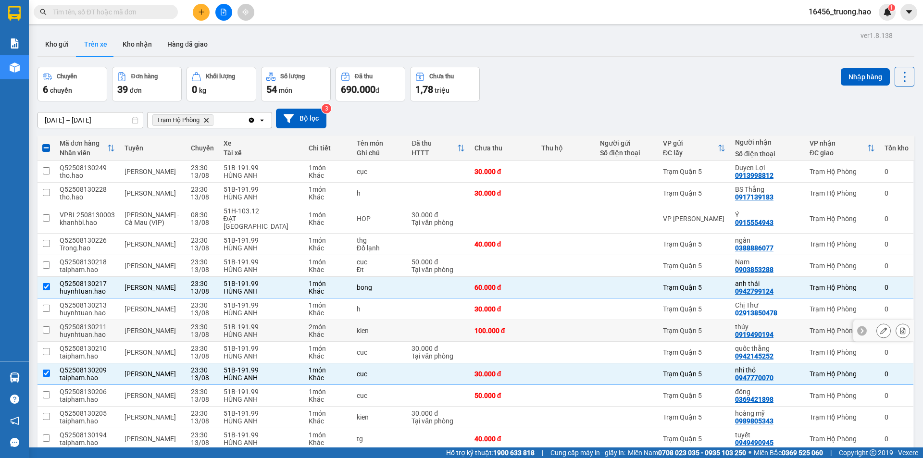
click at [495, 320] on td "100.000 đ" at bounding box center [503, 331] width 67 height 22
checkbox input "true"
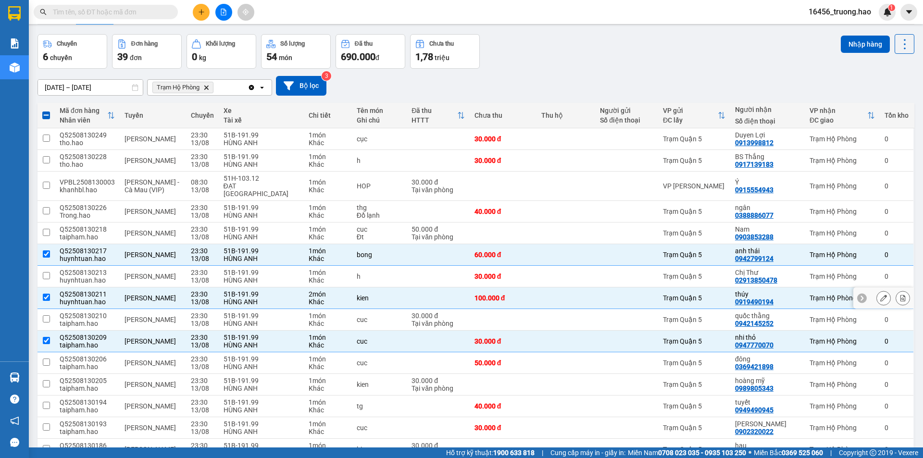
scroll to position [48, 0]
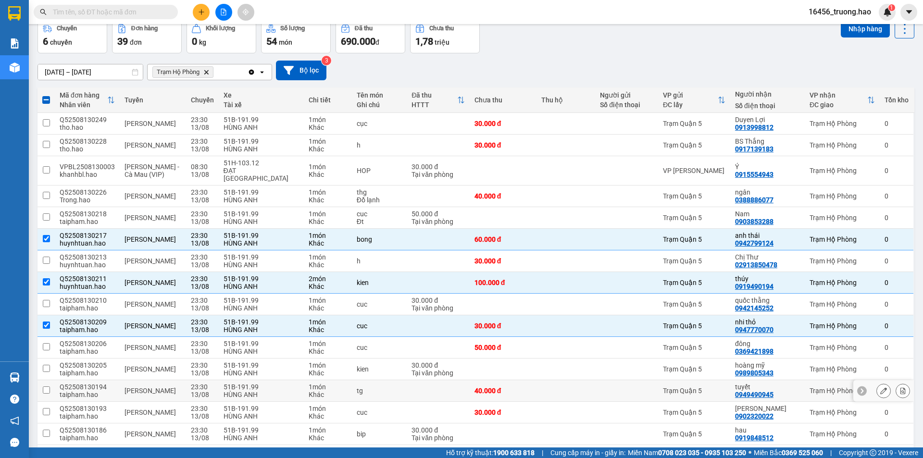
click at [485, 387] on div "40.000 đ" at bounding box center [502, 391] width 57 height 8
checkbox input "true"
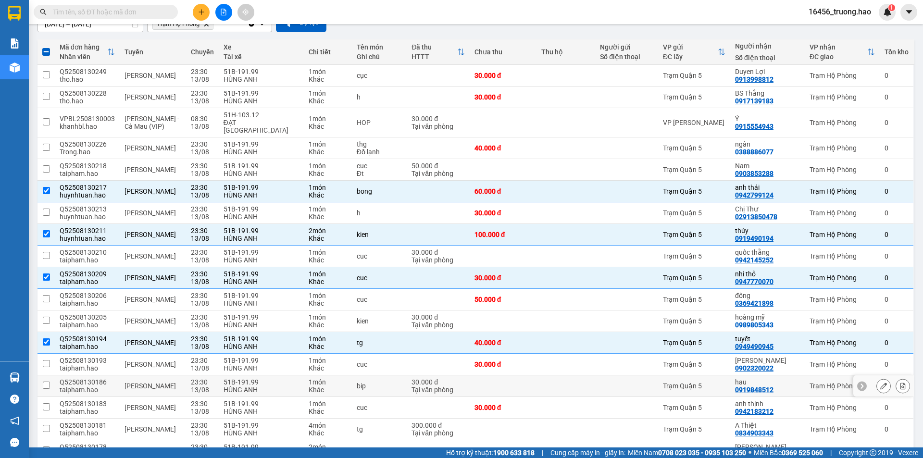
scroll to position [144, 0]
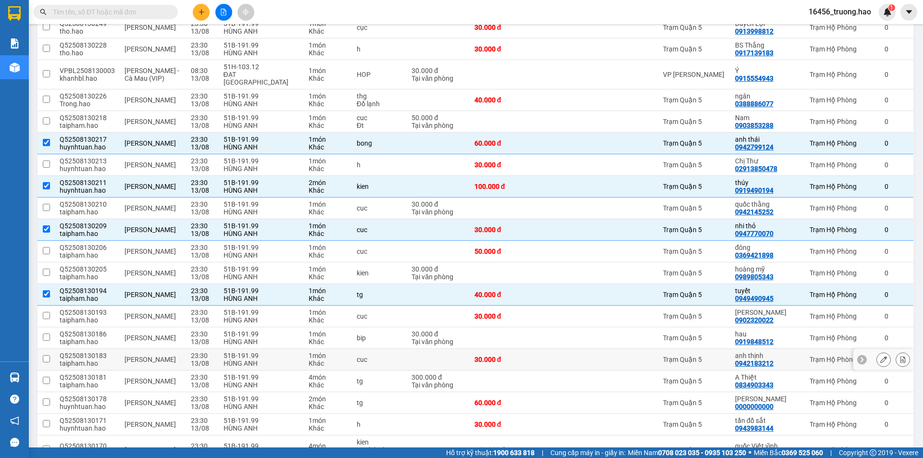
click at [491, 356] on td "30.000 đ" at bounding box center [503, 360] width 67 height 22
checkbox input "true"
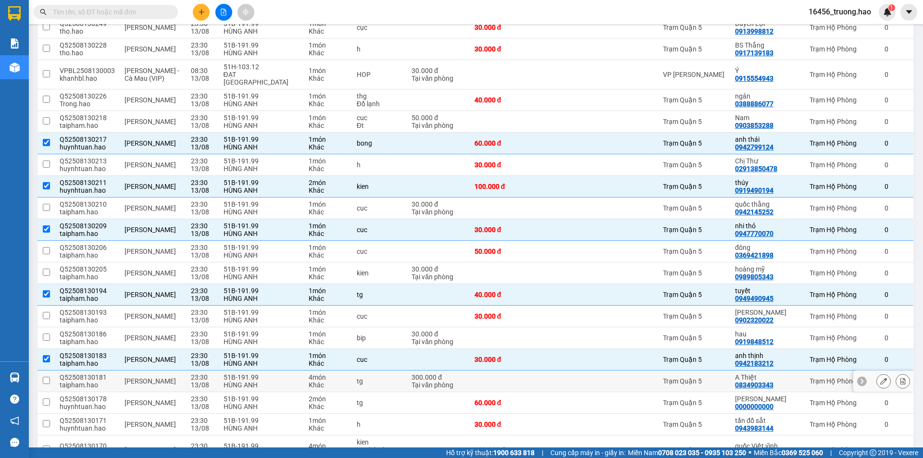
click at [498, 372] on td at bounding box center [503, 382] width 67 height 22
checkbox input "true"
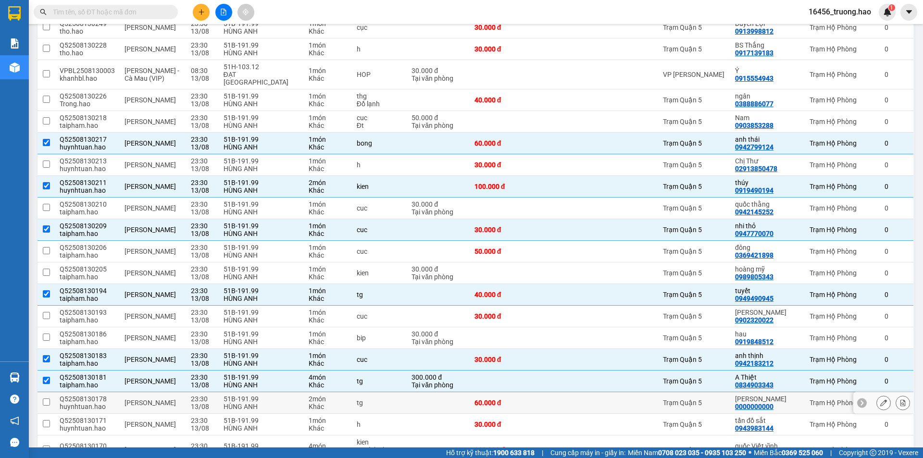
click at [510, 399] on div "60.000 đ" at bounding box center [502, 403] width 57 height 8
checkbox input "true"
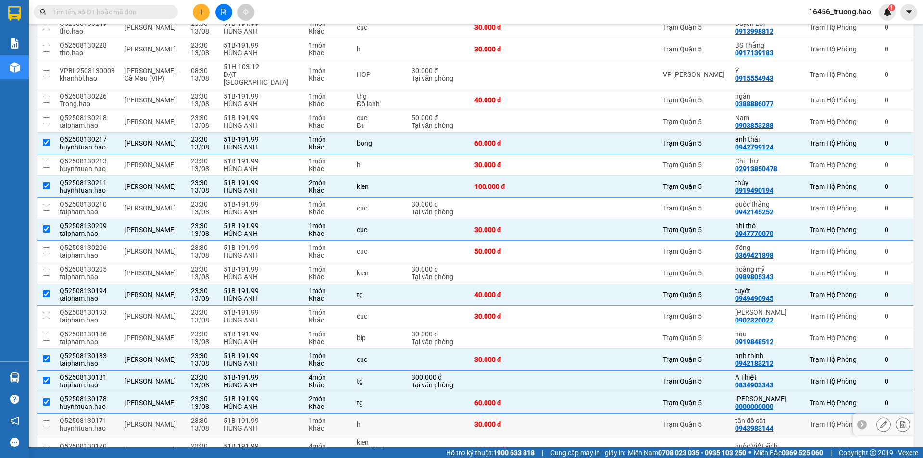
click at [517, 421] on div "30.000 đ" at bounding box center [502, 425] width 57 height 8
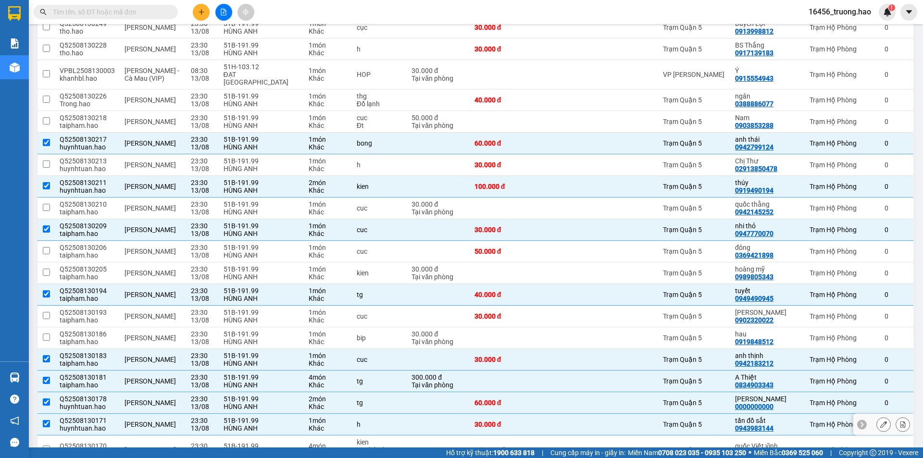
click at [517, 421] on div "30.000 đ" at bounding box center [502, 425] width 57 height 8
checkbox input "false"
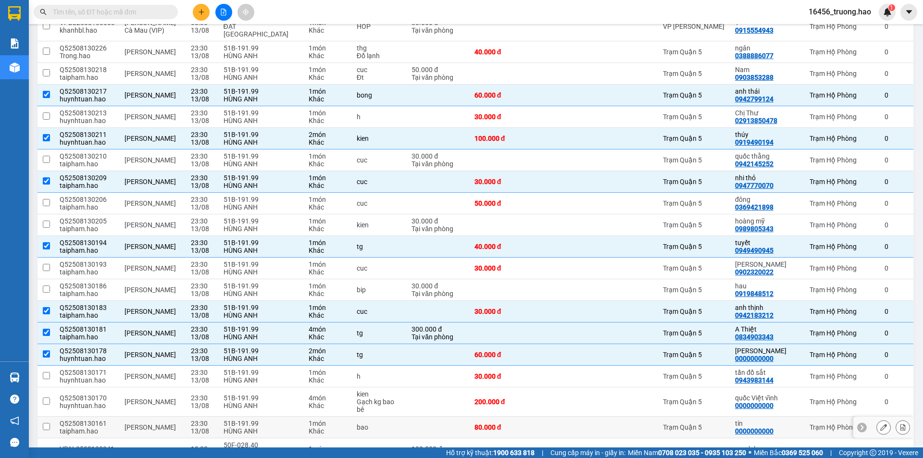
scroll to position [240, 0]
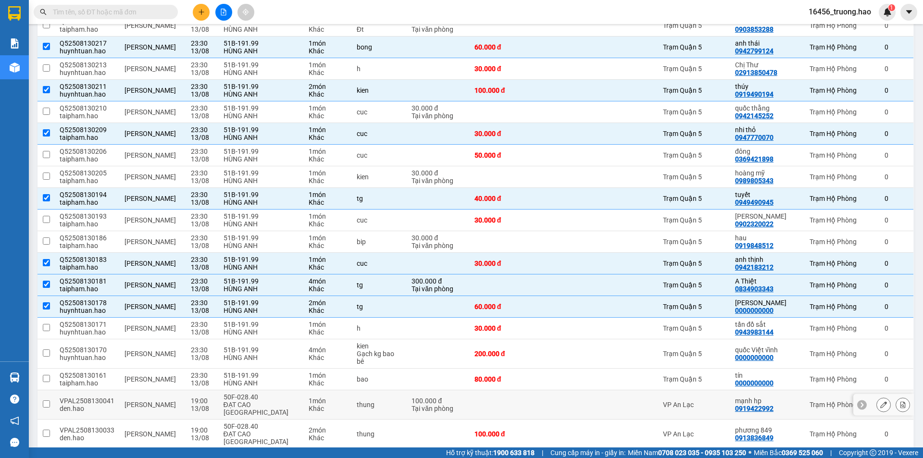
click at [503, 390] on td at bounding box center [503, 404] width 67 height 29
checkbox input "true"
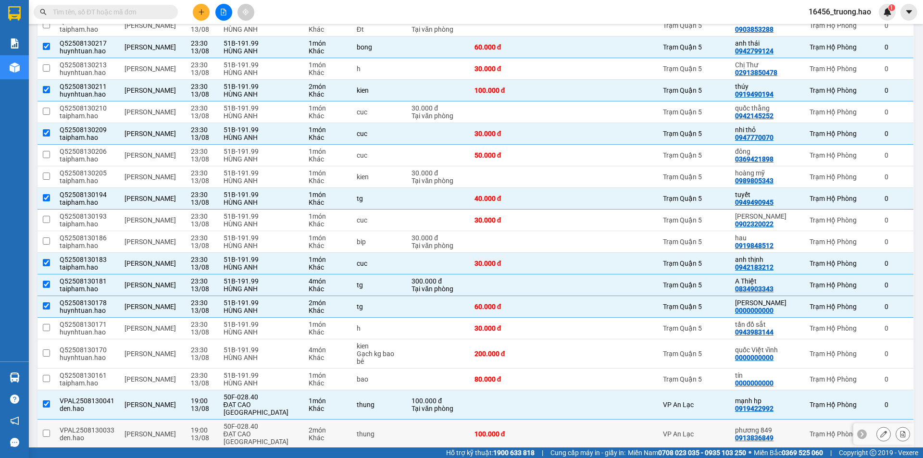
click at [531, 430] on div "100.000 đ" at bounding box center [502, 434] width 57 height 8
checkbox input "true"
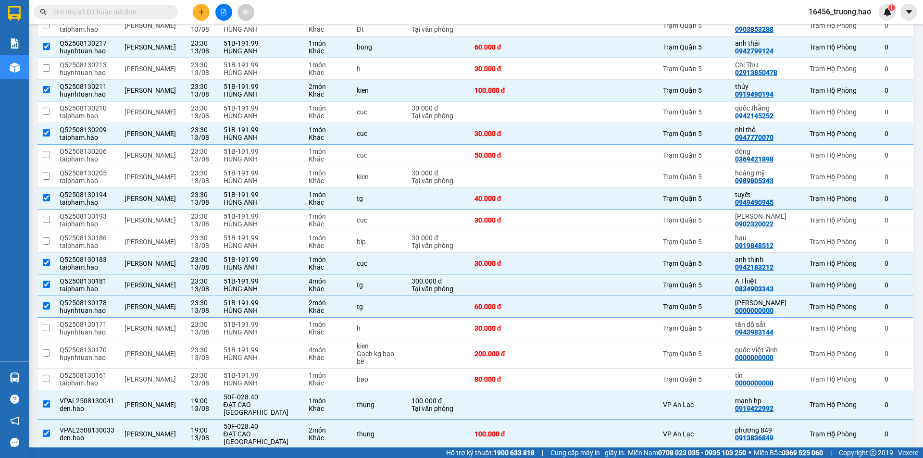
click at [525, 456] on div "120.000 đ" at bounding box center [502, 460] width 57 height 8
checkbox input "false"
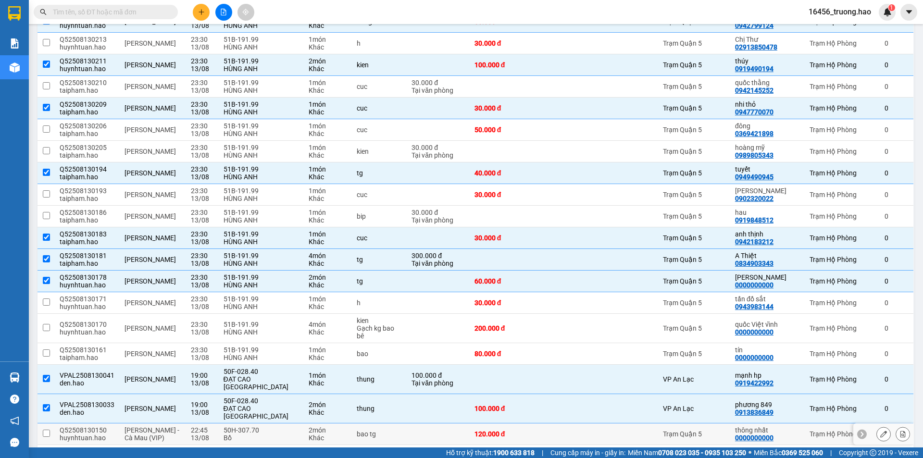
scroll to position [288, 0]
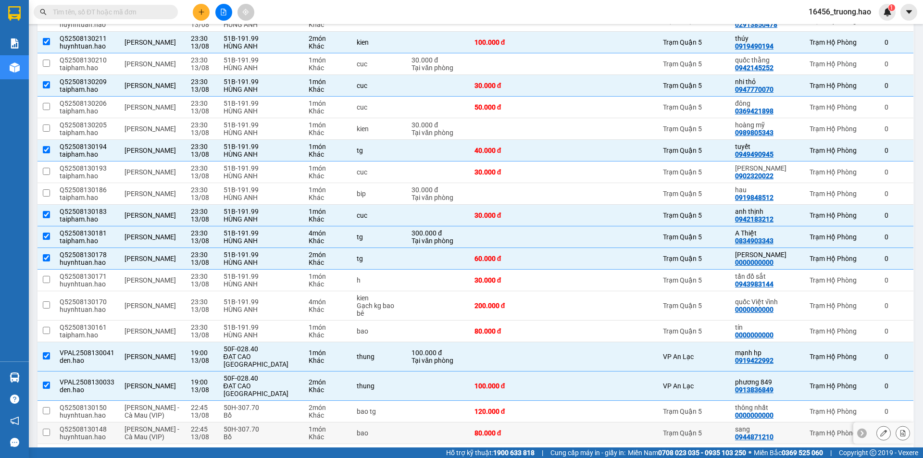
click at [503, 429] on div "80.000 đ" at bounding box center [502, 433] width 57 height 8
checkbox input "true"
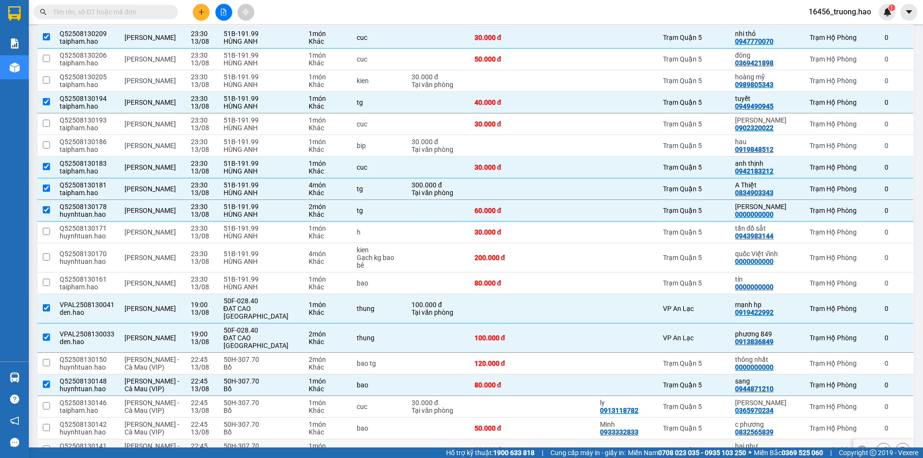
scroll to position [384, 0]
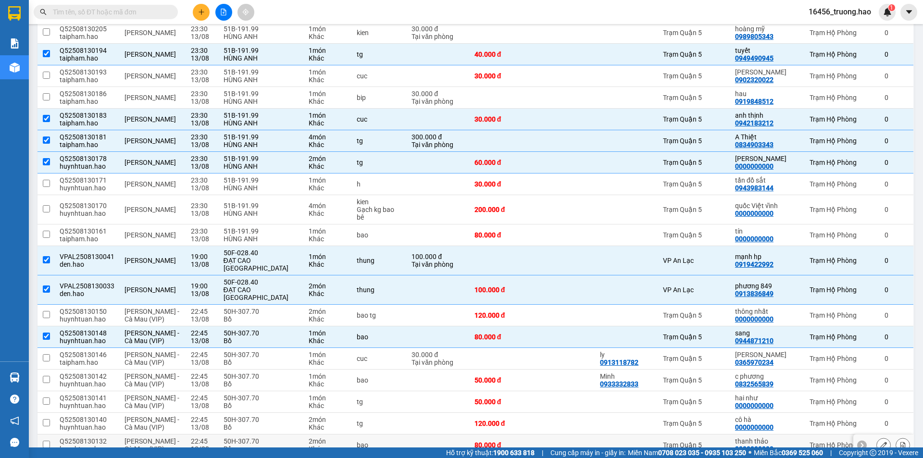
click at [553, 434] on td at bounding box center [565, 445] width 59 height 22
checkbox input "true"
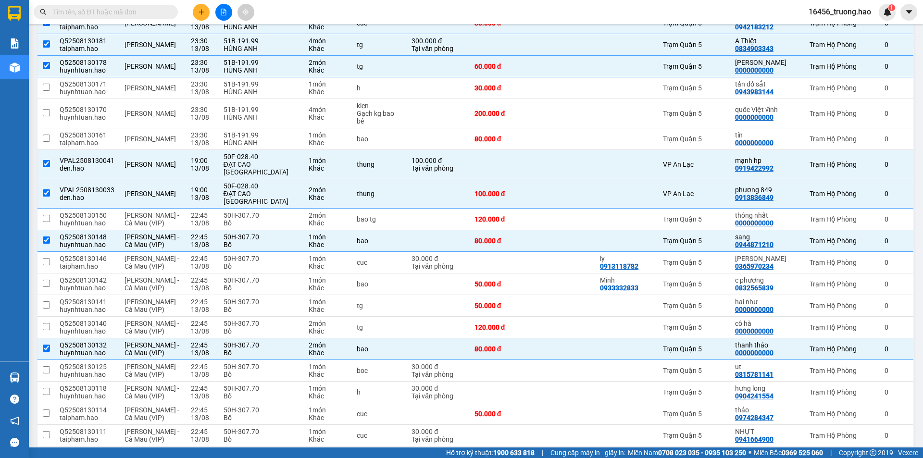
scroll to position [0, 0]
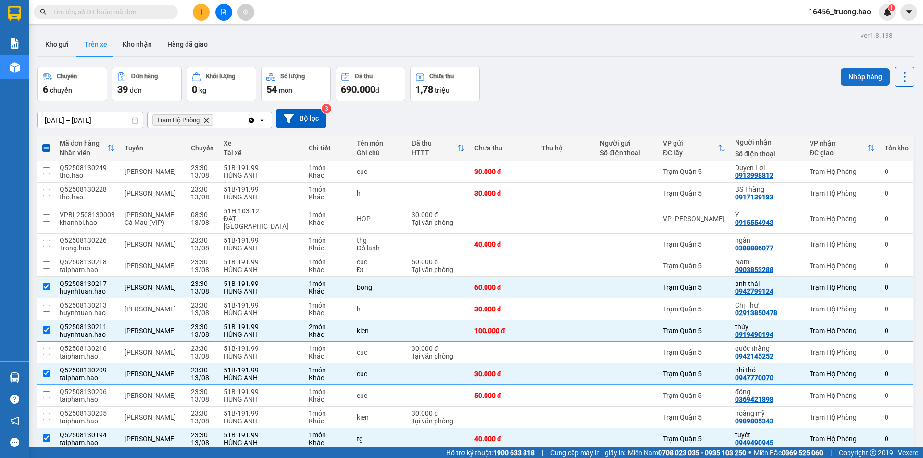
click at [848, 85] on button "Nhập hàng" at bounding box center [865, 76] width 49 height 17
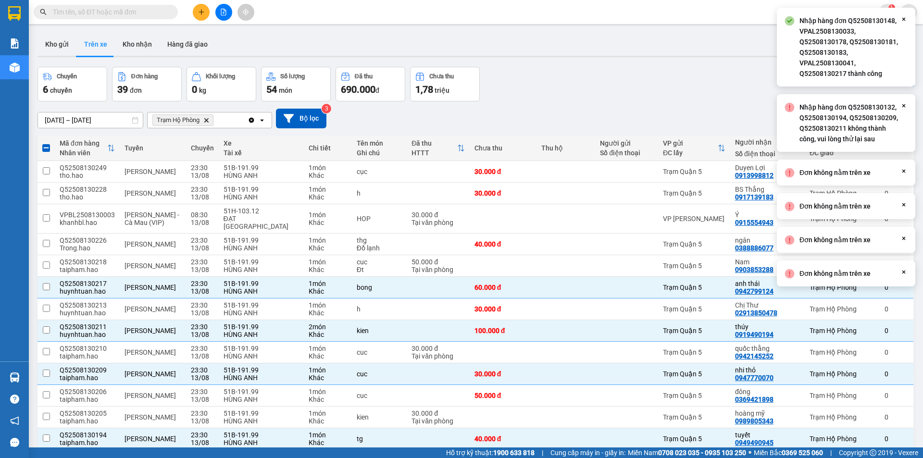
checkbox input "false"
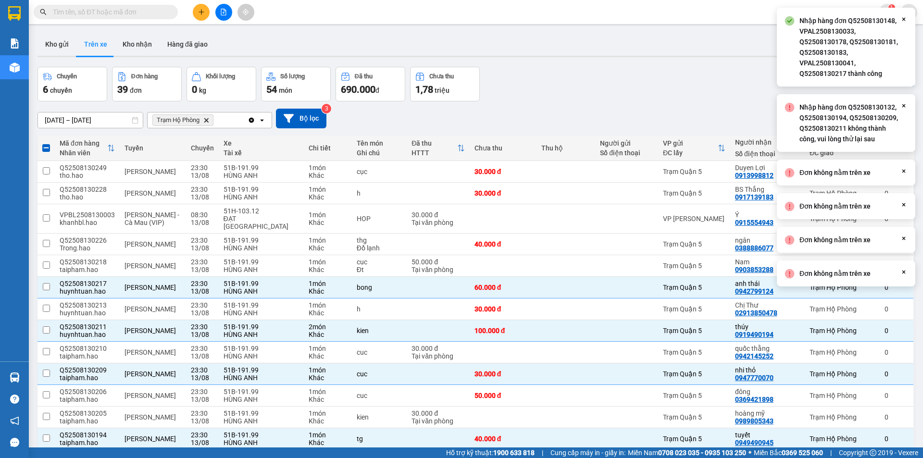
checkbox input "false"
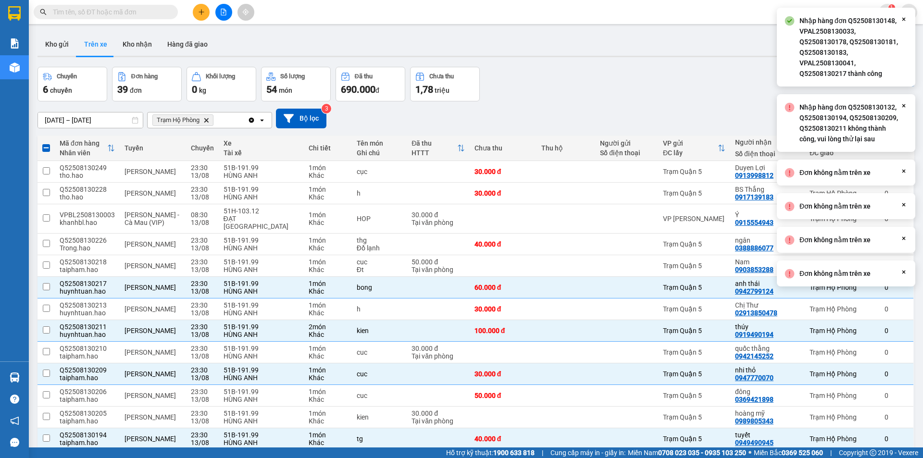
checkbox input "false"
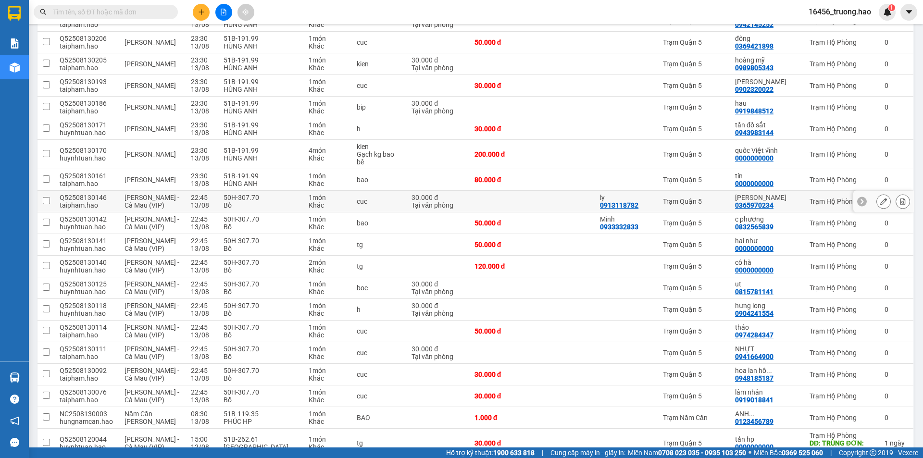
scroll to position [240, 0]
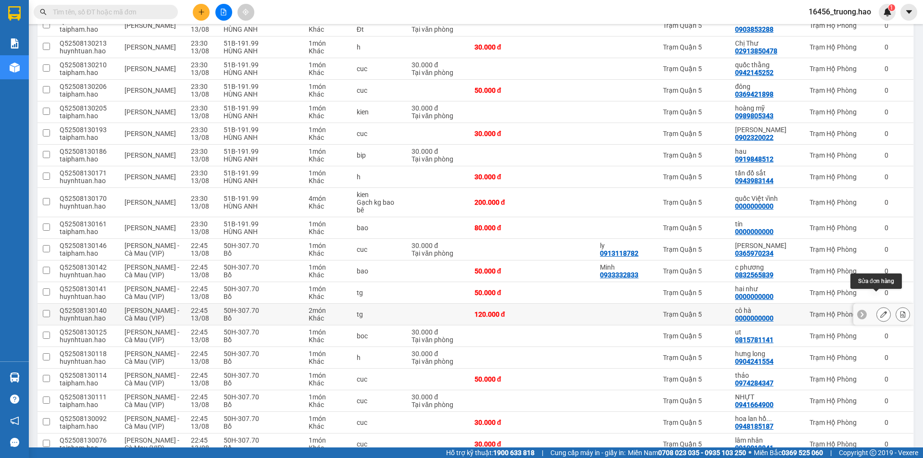
click at [880, 311] on icon at bounding box center [883, 314] width 7 height 7
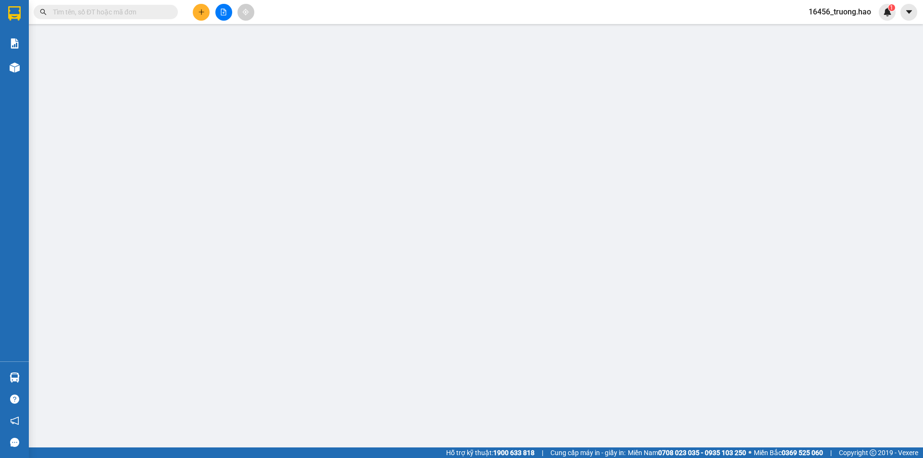
type input "0000000000"
type input "cô hà"
type input "120.000"
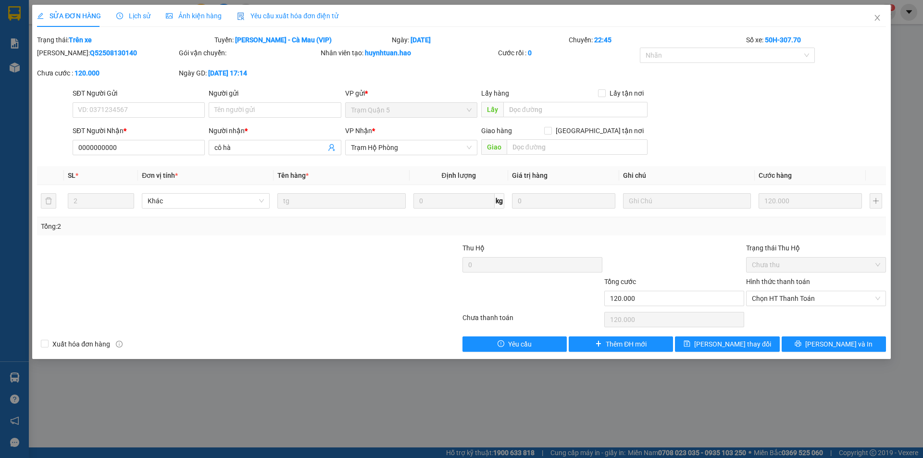
drag, startPoint x: 181, startPoint y: 13, endPoint x: 284, endPoint y: 13, distance: 103.3
click at [181, 13] on span "Ảnh kiện hàng" at bounding box center [194, 16] width 56 height 8
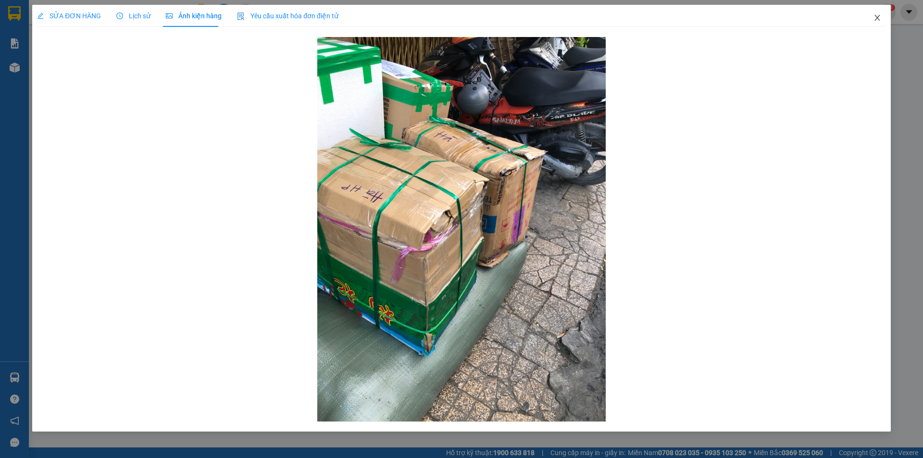
click at [877, 17] on icon "close" at bounding box center [876, 18] width 5 height 6
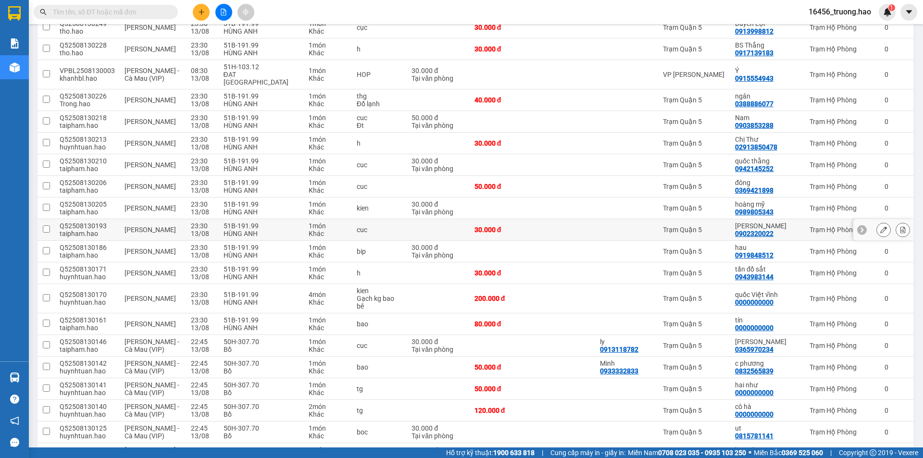
scroll to position [192, 0]
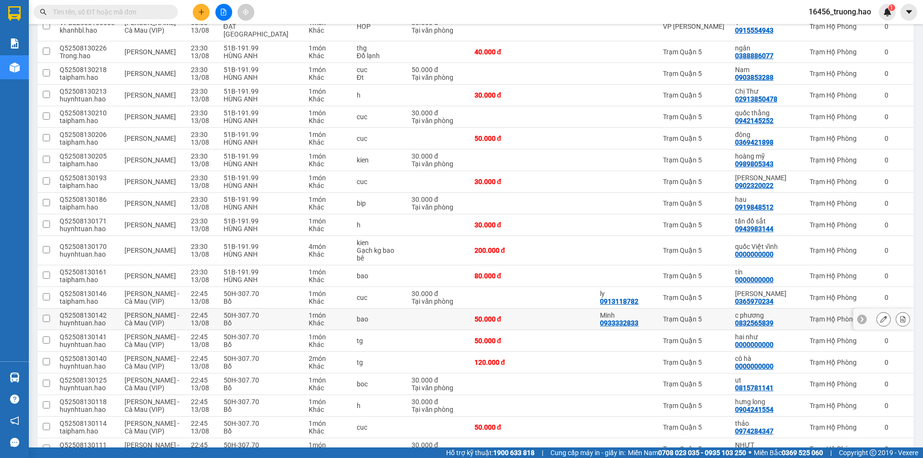
click at [880, 316] on icon at bounding box center [883, 319] width 7 height 7
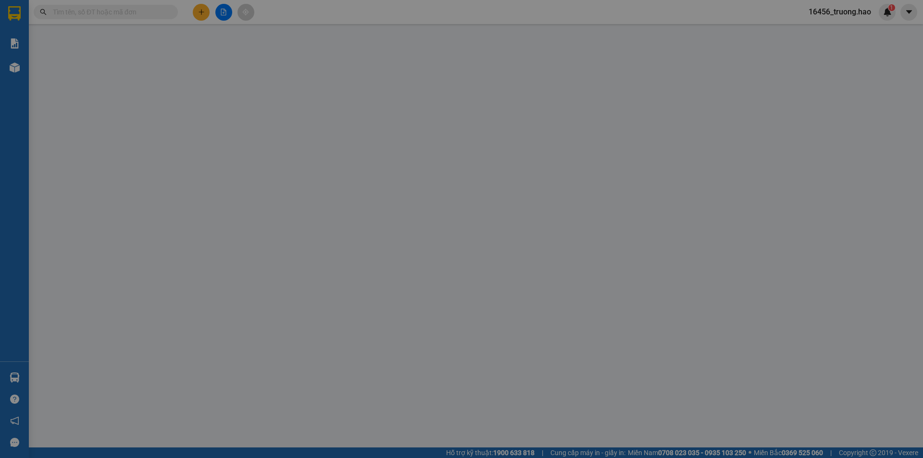
type input "0933332833"
type input "Minh"
type input "0832565839"
type input "c phương"
type input "50.000"
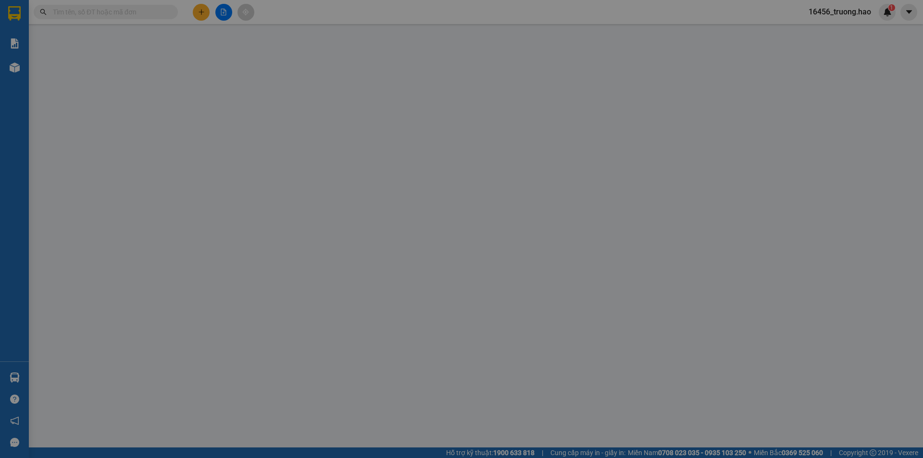
type input "50.000"
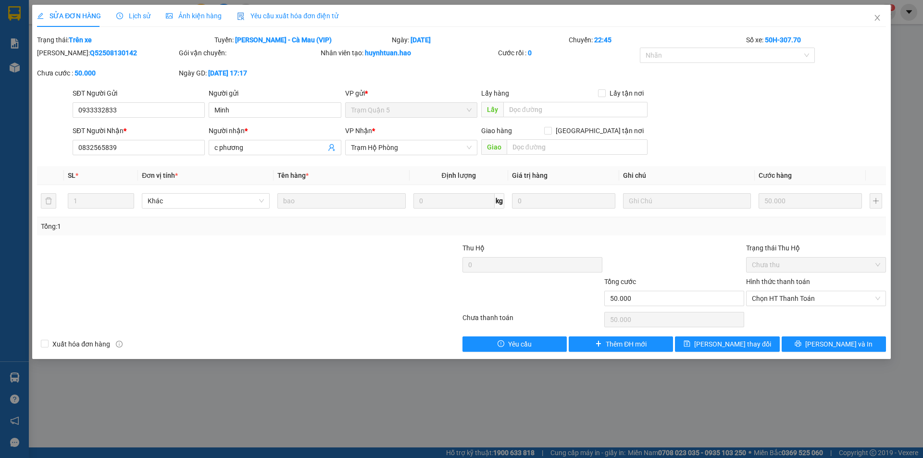
click at [181, 13] on span "Ảnh kiện hàng" at bounding box center [194, 16] width 56 height 8
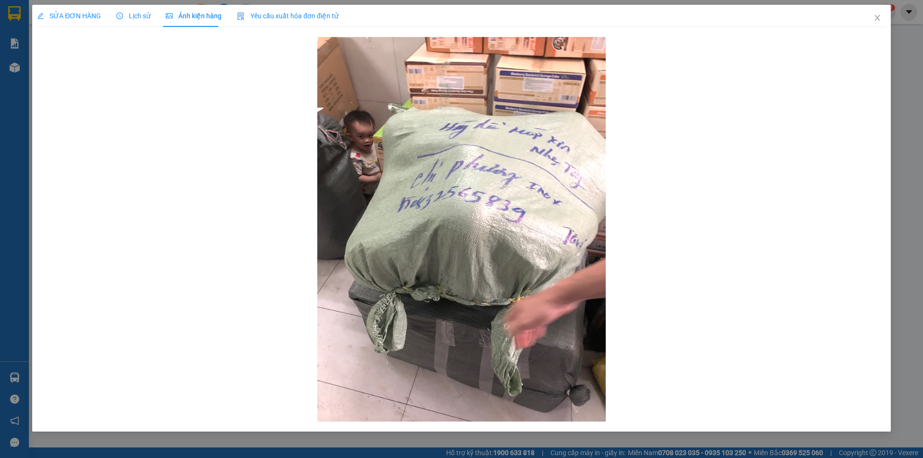
drag, startPoint x: 145, startPoint y: 7, endPoint x: 138, endPoint y: 16, distance: 10.7
click at [143, 9] on div "Lịch sử" at bounding box center [133, 16] width 34 height 22
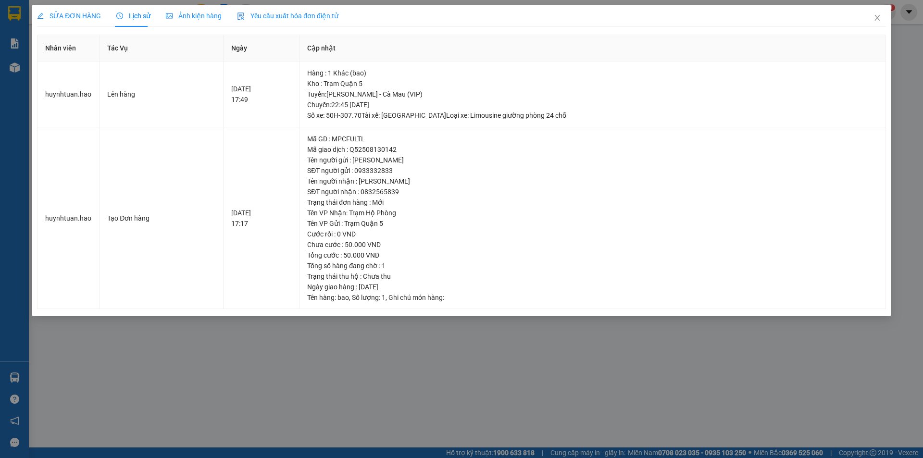
click at [69, 15] on span "SỬA ĐƠN HÀNG" at bounding box center [69, 16] width 64 height 8
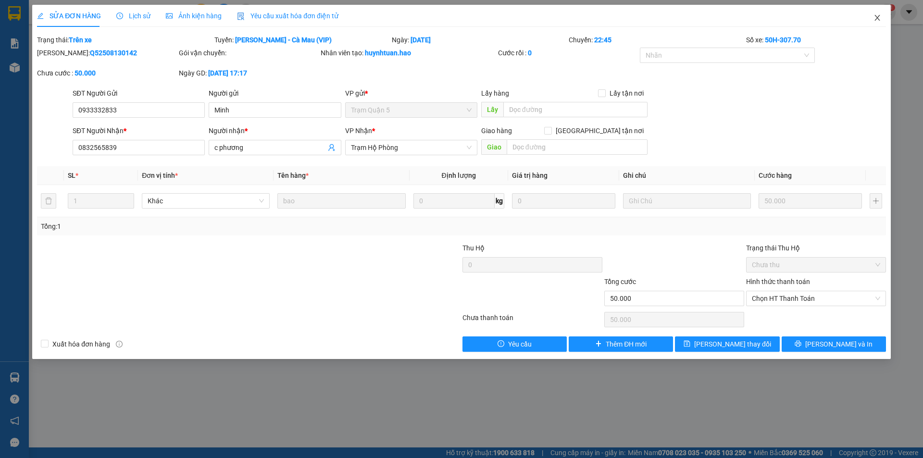
click at [878, 17] on icon "close" at bounding box center [876, 18] width 5 height 6
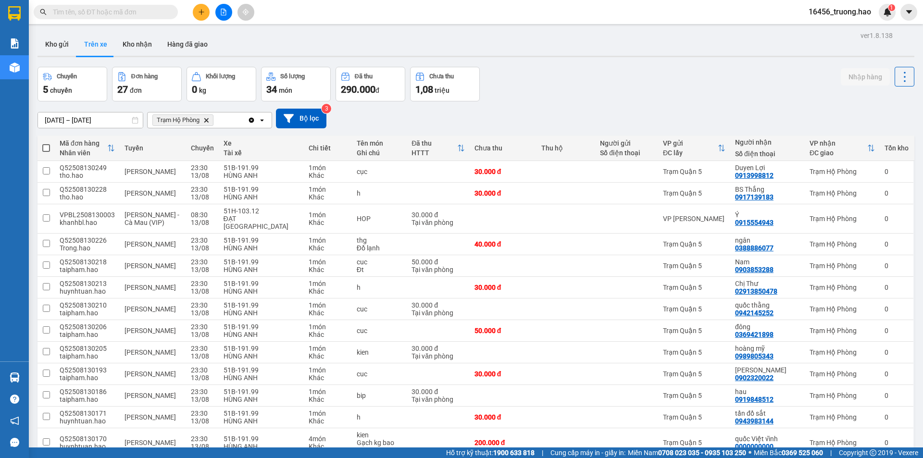
click at [146, 10] on input "text" at bounding box center [109, 12] width 113 height 11
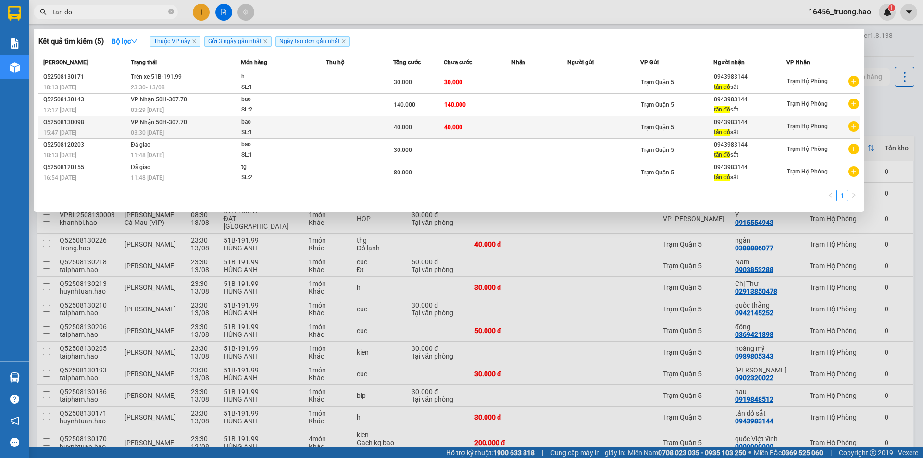
type input "tan do"
click at [562, 128] on td at bounding box center [539, 127] width 56 height 23
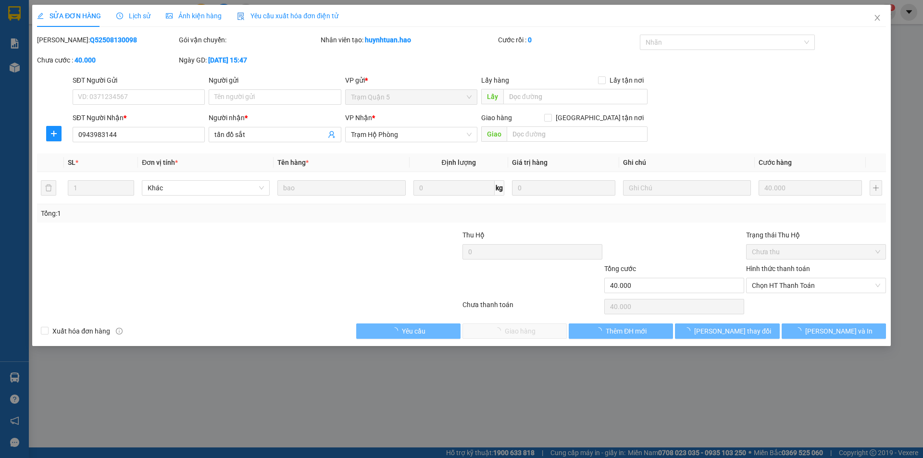
click at [166, 8] on div "Ảnh kiện hàng" at bounding box center [194, 16] width 56 height 22
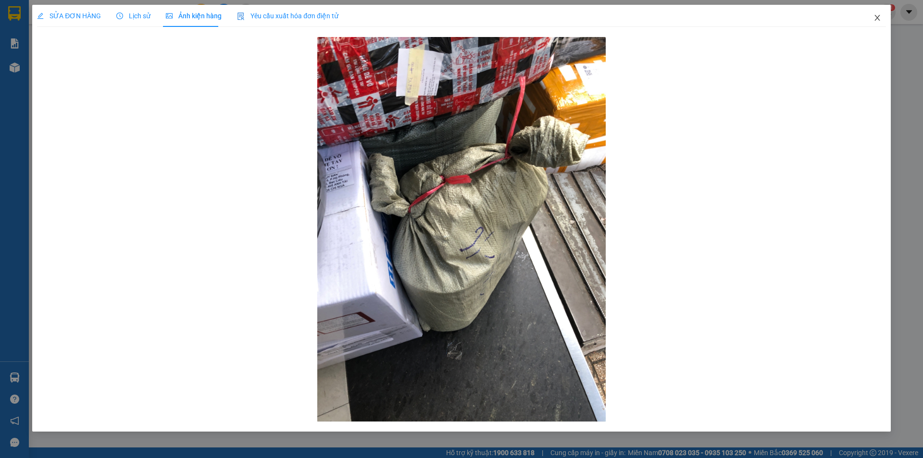
click at [878, 14] on icon "close" at bounding box center [877, 18] width 8 height 8
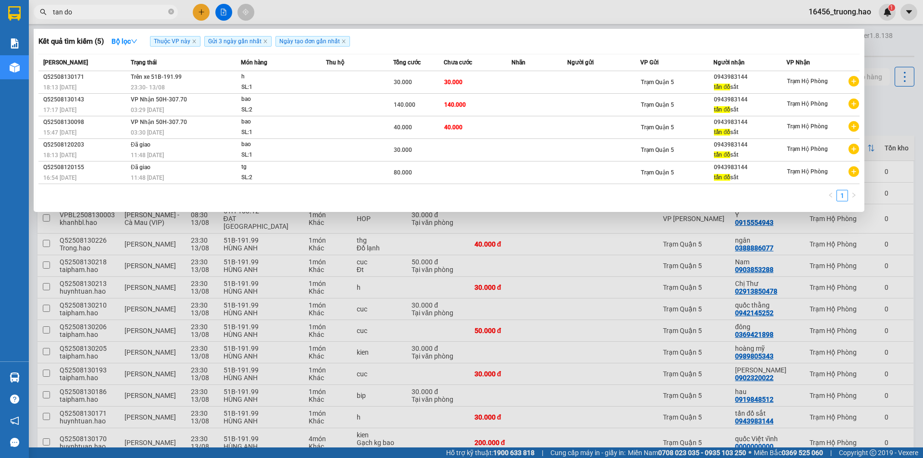
click at [118, 10] on input "tan do" at bounding box center [109, 12] width 113 height 11
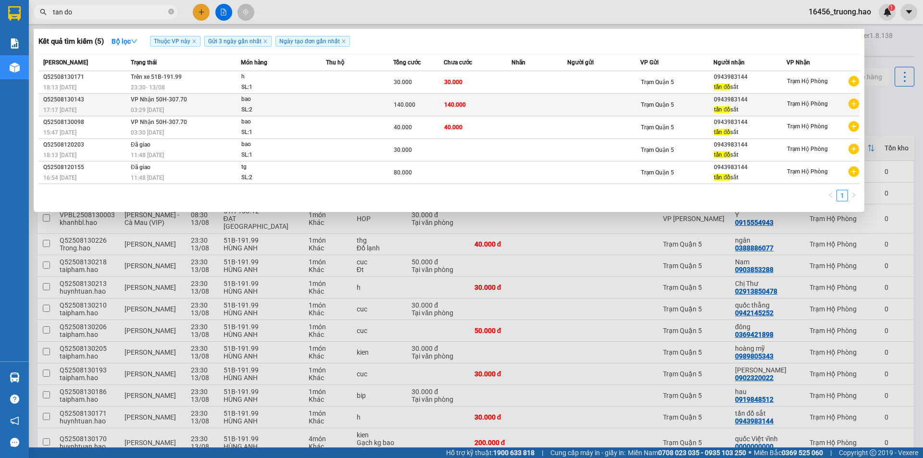
click at [485, 99] on td "140.000" at bounding box center [477, 105] width 67 height 23
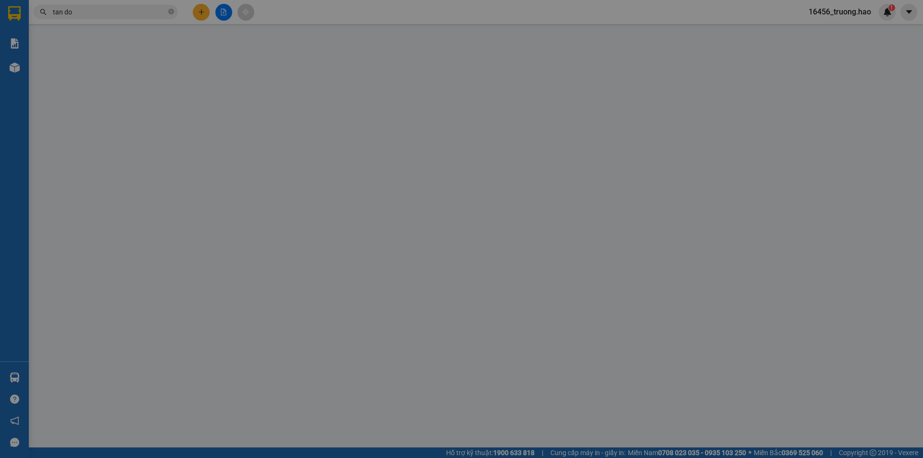
type input "0943983144"
type input "tấn đồ sắt"
type input "140.000"
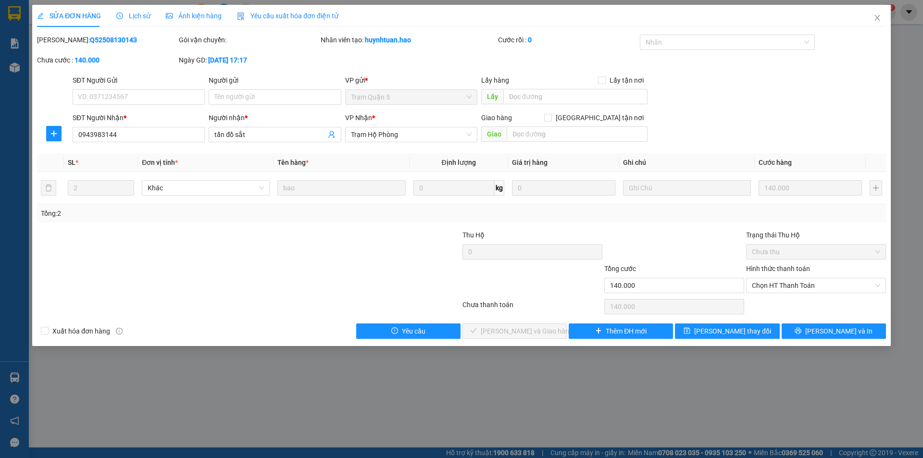
click at [193, 16] on span "Ảnh kiện hàng" at bounding box center [194, 16] width 56 height 8
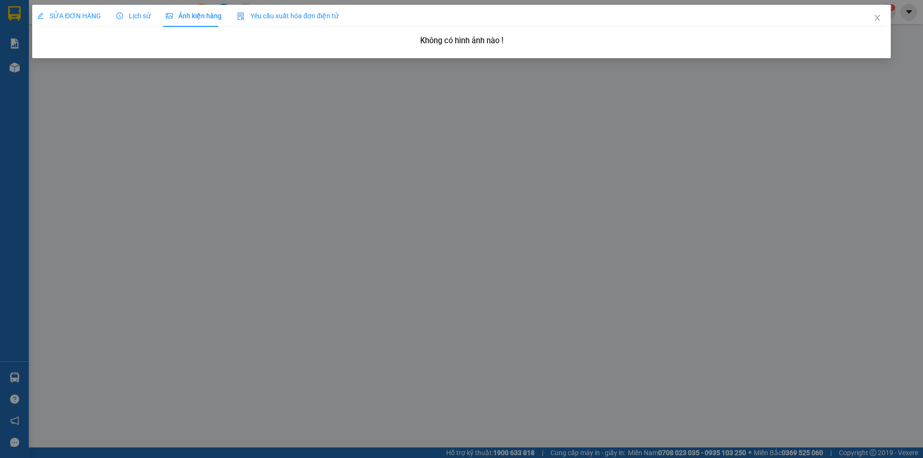
click at [74, 10] on div "SỬA ĐƠN HÀNG" at bounding box center [69, 16] width 64 height 22
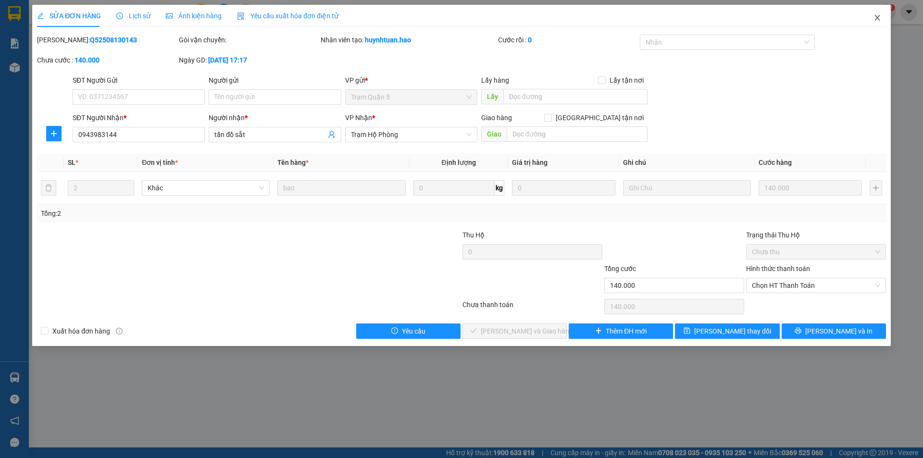
click at [877, 18] on icon "close" at bounding box center [876, 18] width 5 height 6
